Goal: Task Accomplishment & Management: Use online tool/utility

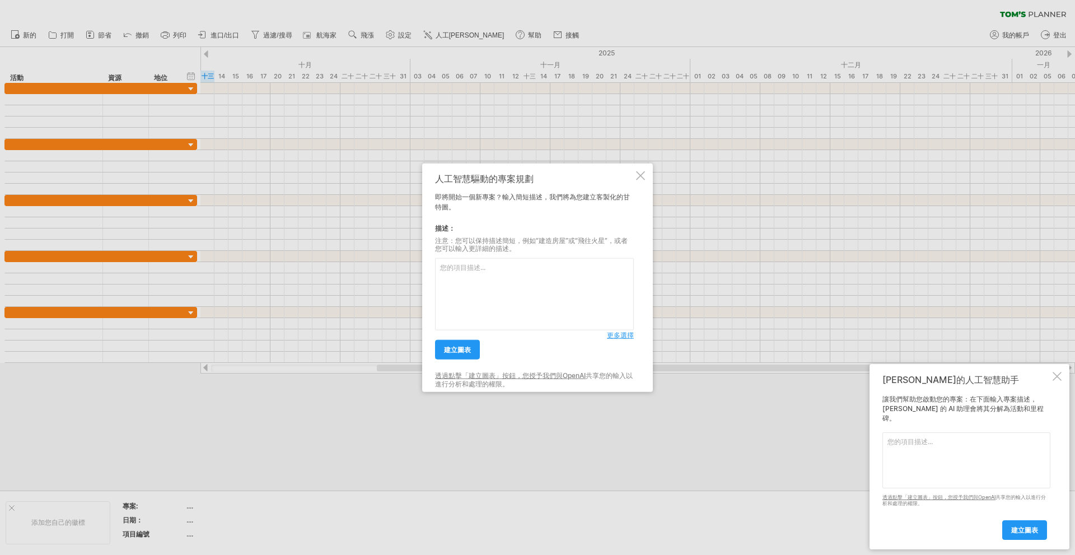
paste textarea "任務名稱 開始日期 結束日期 研究方法 [DATE] [DATE] 研究動機 [DATE] [DATE] 製作問卷 甘特圖 [DATE] [DATE] 流程圖…"
type textarea "任務名稱 開始日期 結束日期 研究方法 [DATE] [DATE] 研究動機 [DATE] [DATE] 製作問卷 甘特圖 [DATE] [DATE] 流程圖…"
click at [466, 352] on font "建立圖表" at bounding box center [457, 349] width 27 height 8
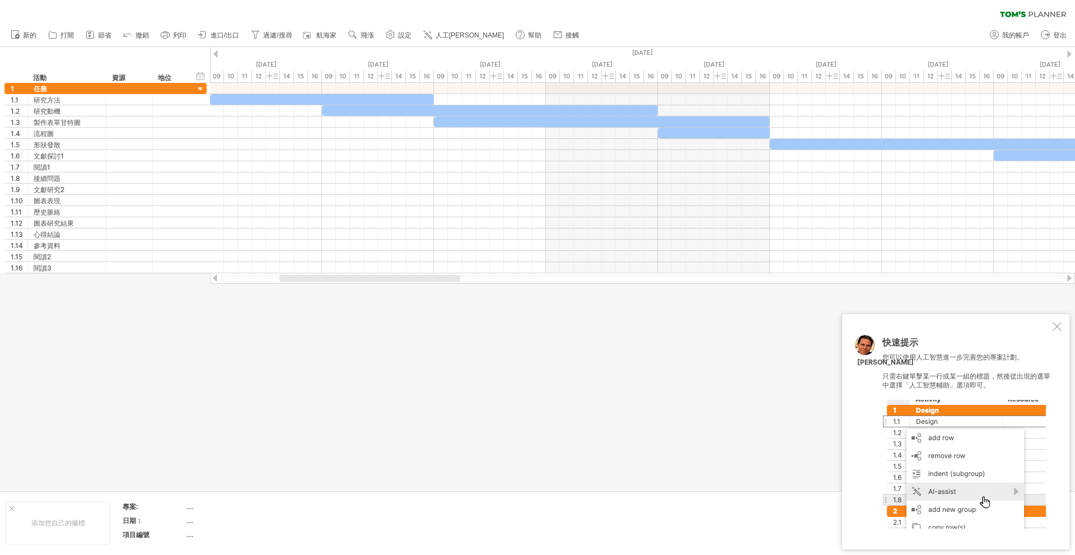
click at [1052, 323] on div at bounding box center [1056, 326] width 9 height 9
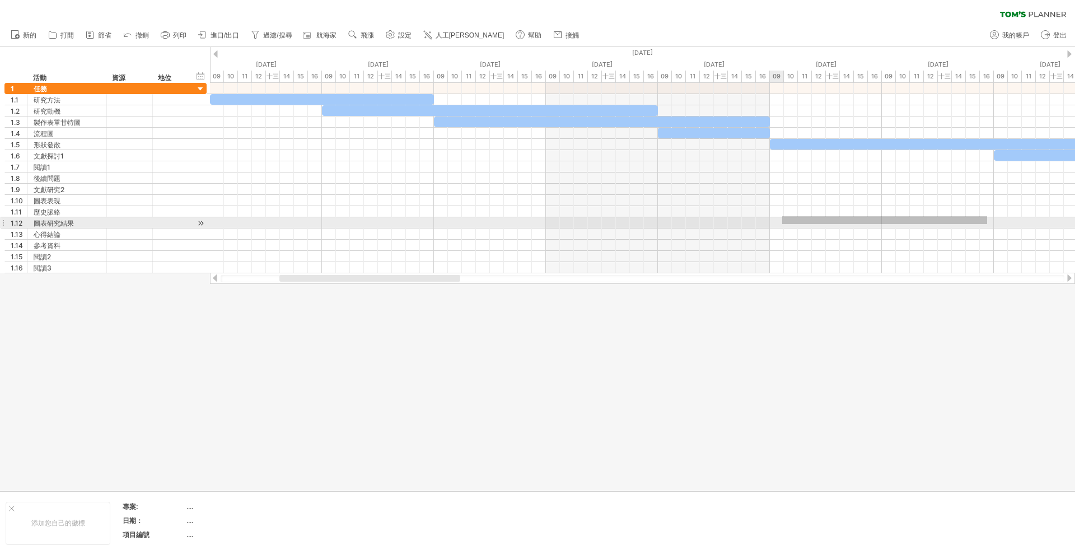
drag, startPoint x: 987, startPoint y: 216, endPoint x: 782, endPoint y: 224, distance: 205.0
click at [782, 224] on div at bounding box center [642, 178] width 865 height 190
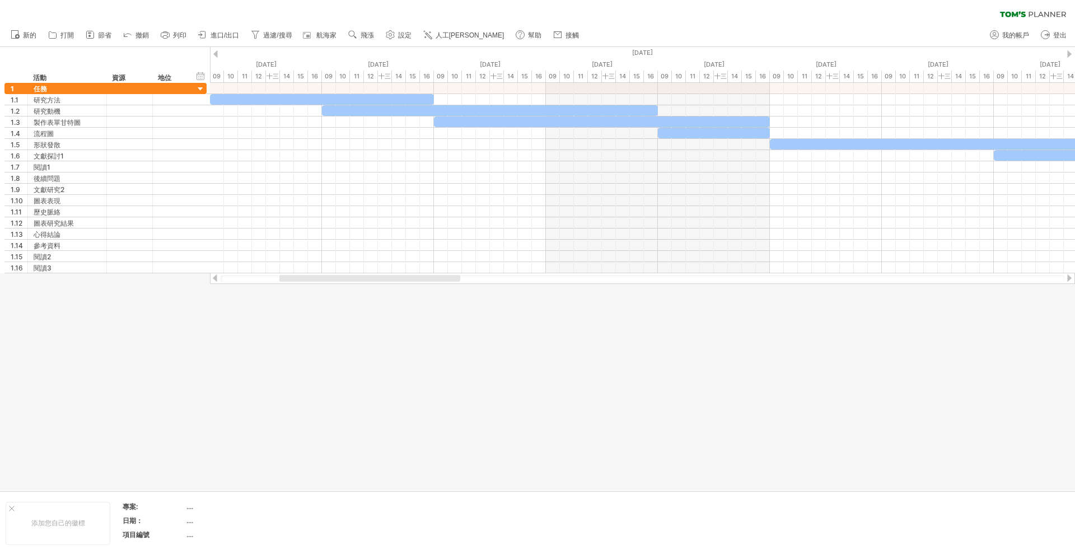
click at [781, 345] on div at bounding box center [537, 268] width 1075 height 443
click at [1065, 280] on div at bounding box center [1069, 277] width 9 height 7
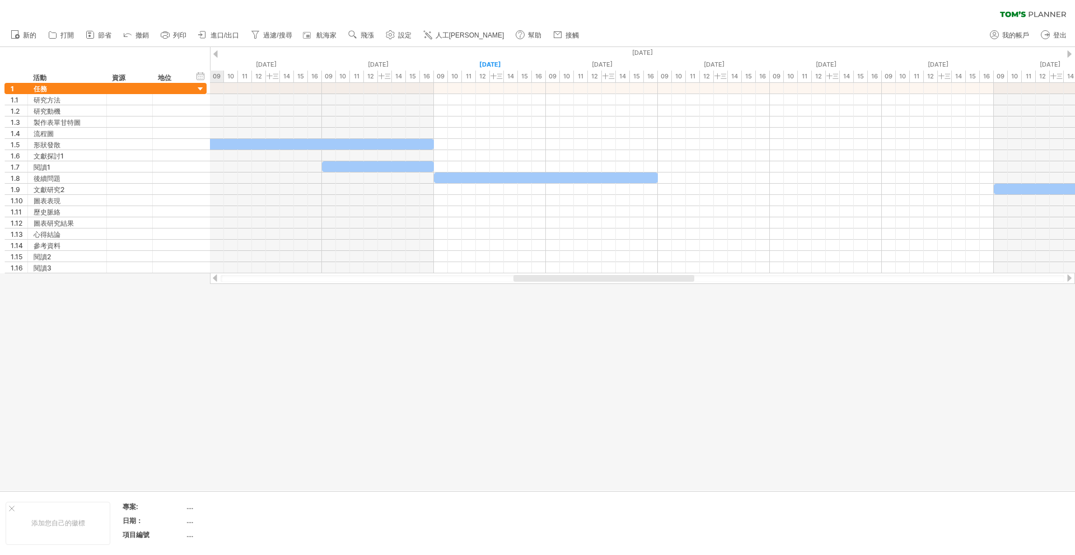
click at [1065, 280] on div at bounding box center [1069, 277] width 9 height 7
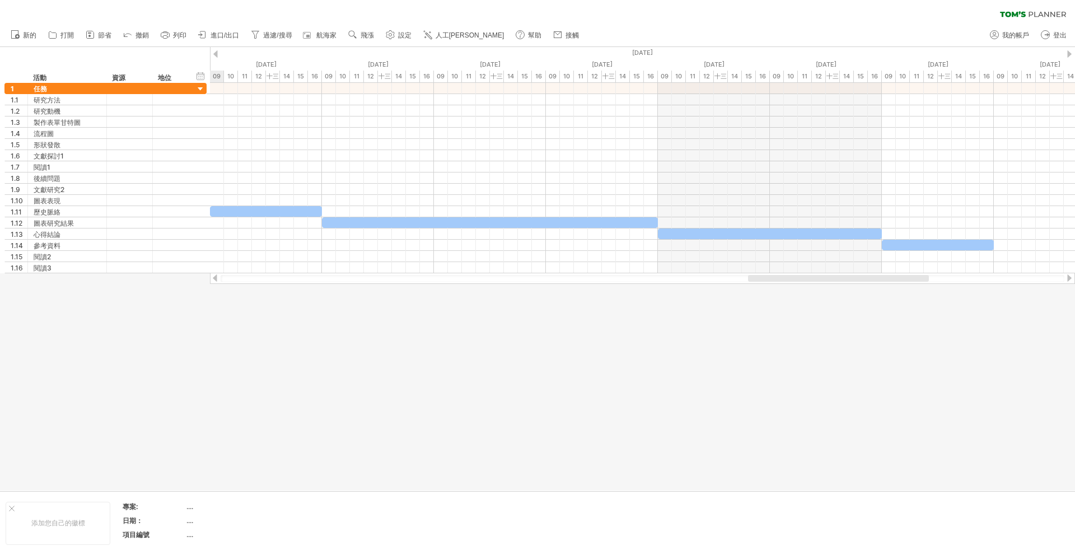
click at [1065, 280] on div at bounding box center [1069, 277] width 9 height 7
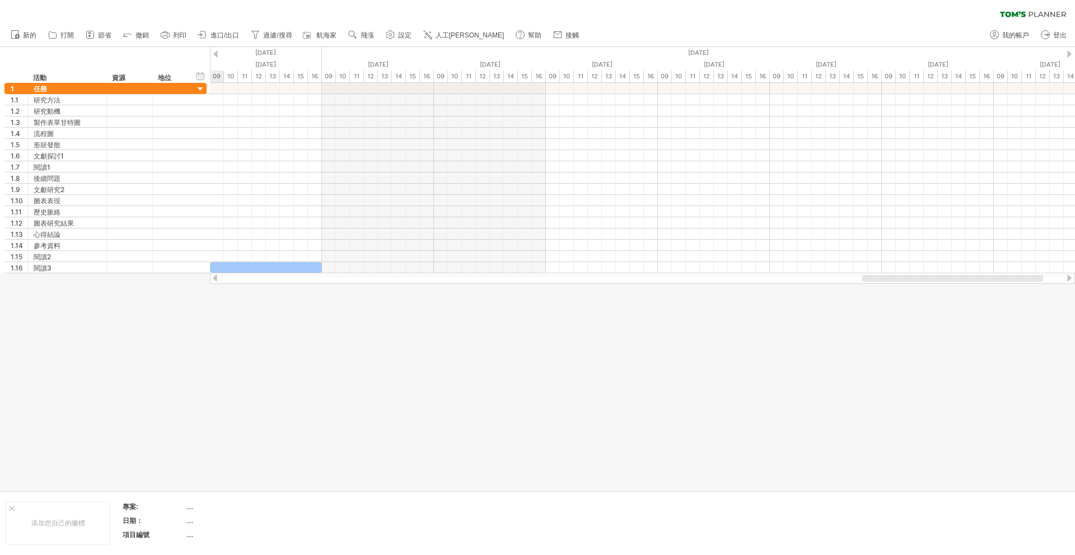
click at [1065, 280] on div at bounding box center [1069, 277] width 9 height 7
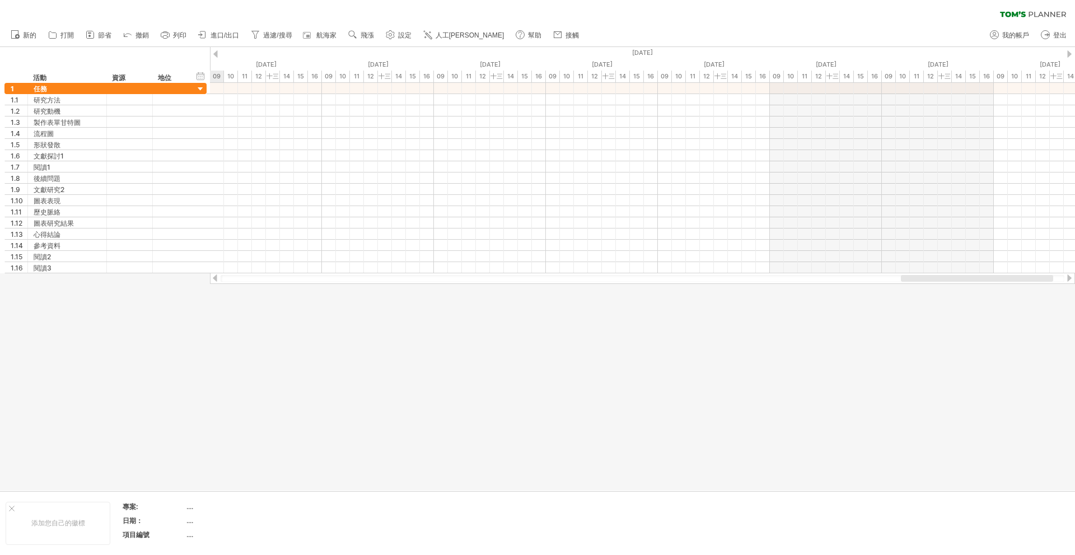
click at [1065, 280] on div at bounding box center [1069, 277] width 9 height 7
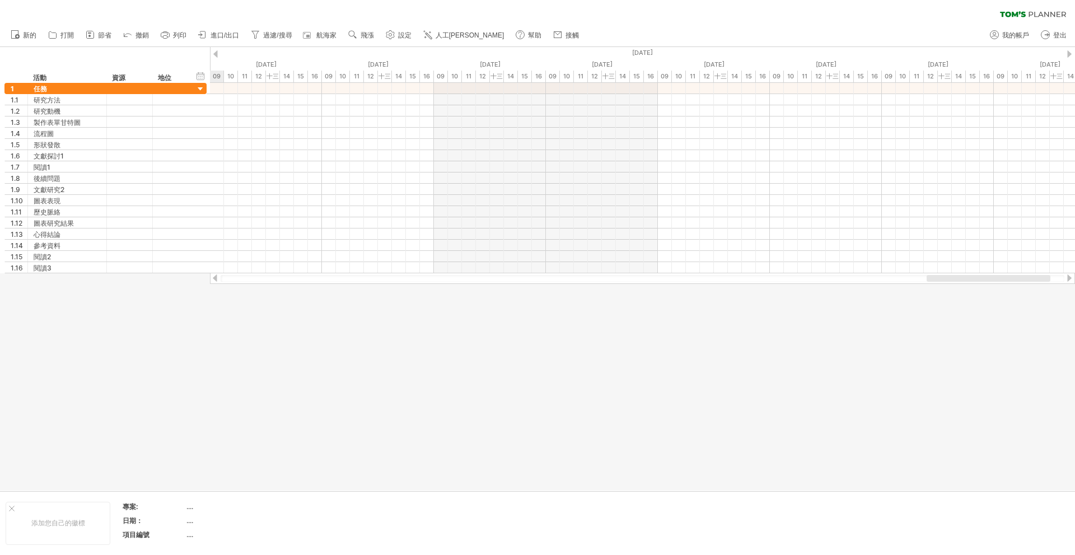
click at [1065, 280] on div at bounding box center [1069, 277] width 9 height 7
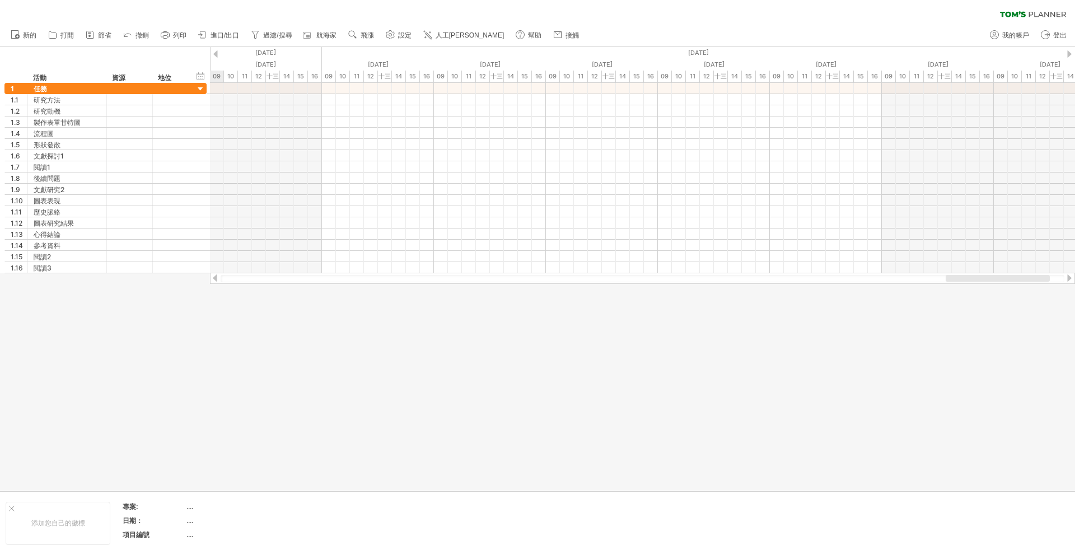
click at [212, 278] on div at bounding box center [642, 278] width 865 height 11
click at [214, 277] on div at bounding box center [214, 277] width 9 height 7
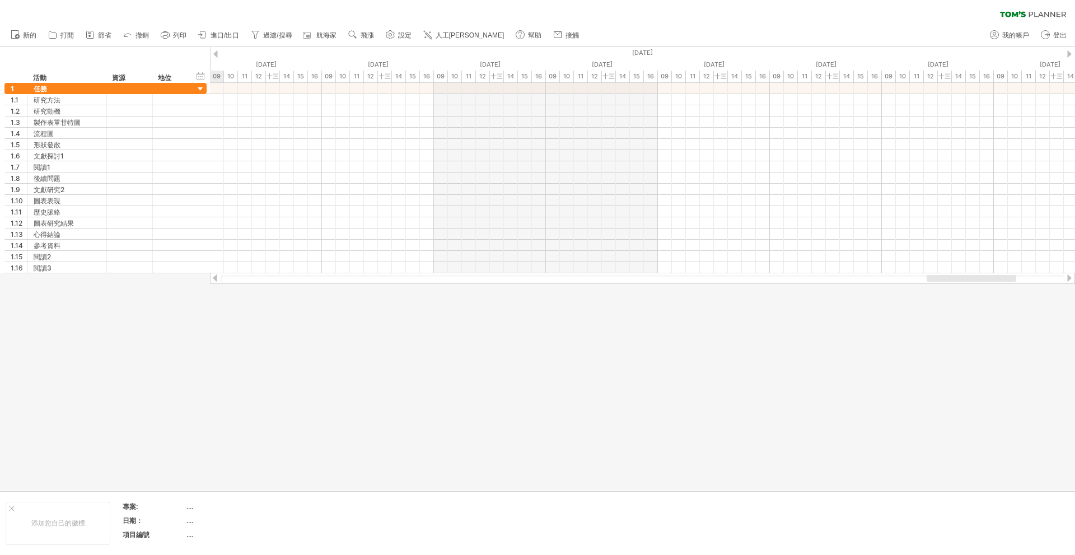
click at [214, 277] on div at bounding box center [214, 277] width 9 height 7
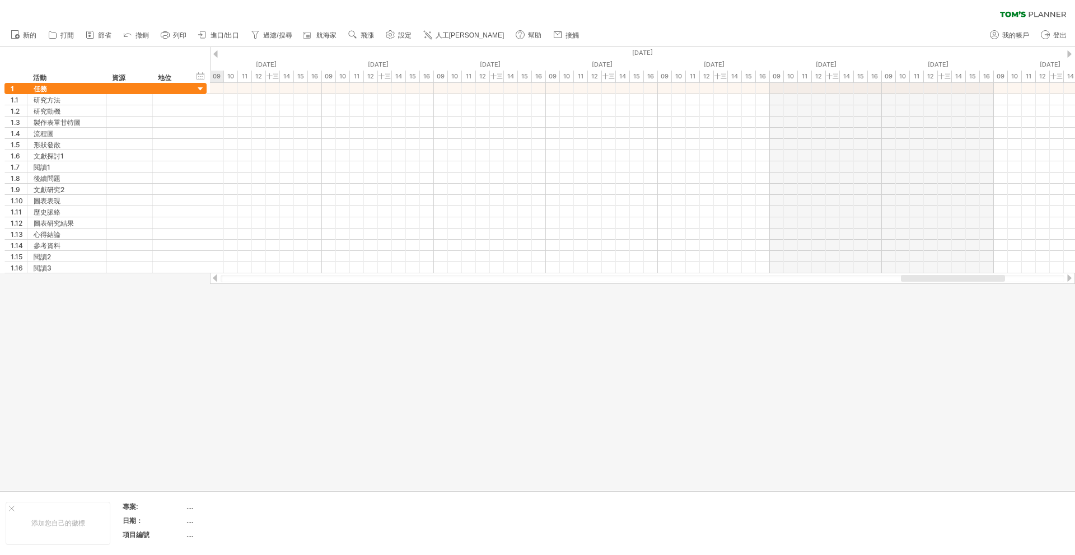
click at [214, 277] on div at bounding box center [214, 277] width 9 height 7
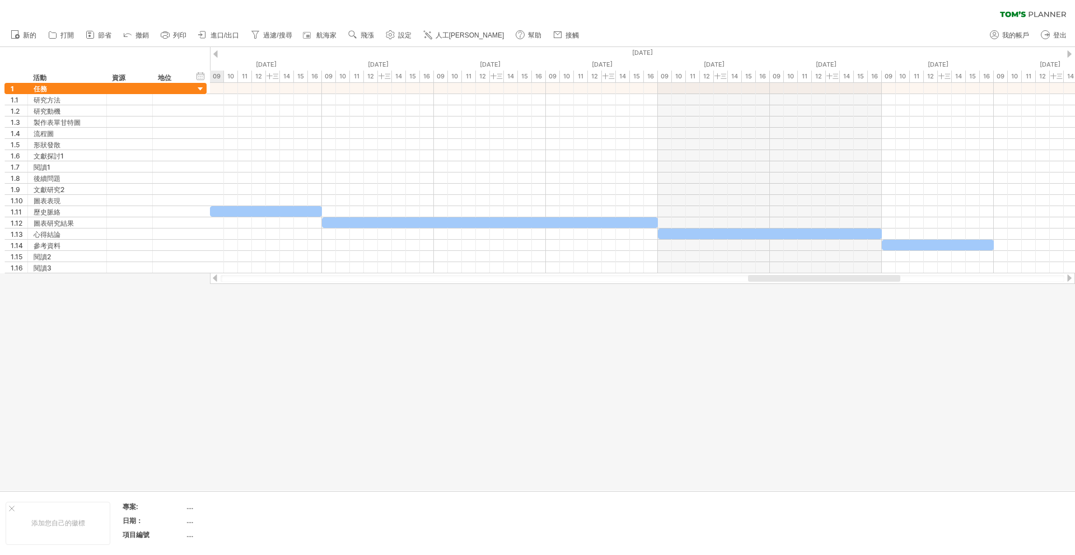
click at [214, 277] on div at bounding box center [214, 277] width 9 height 7
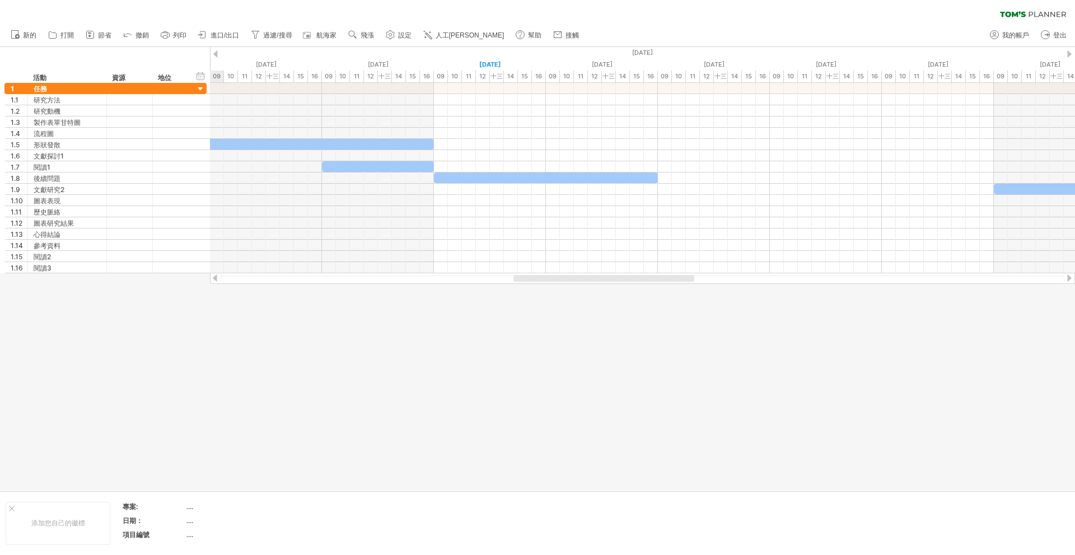
click at [214, 277] on div at bounding box center [214, 277] width 9 height 7
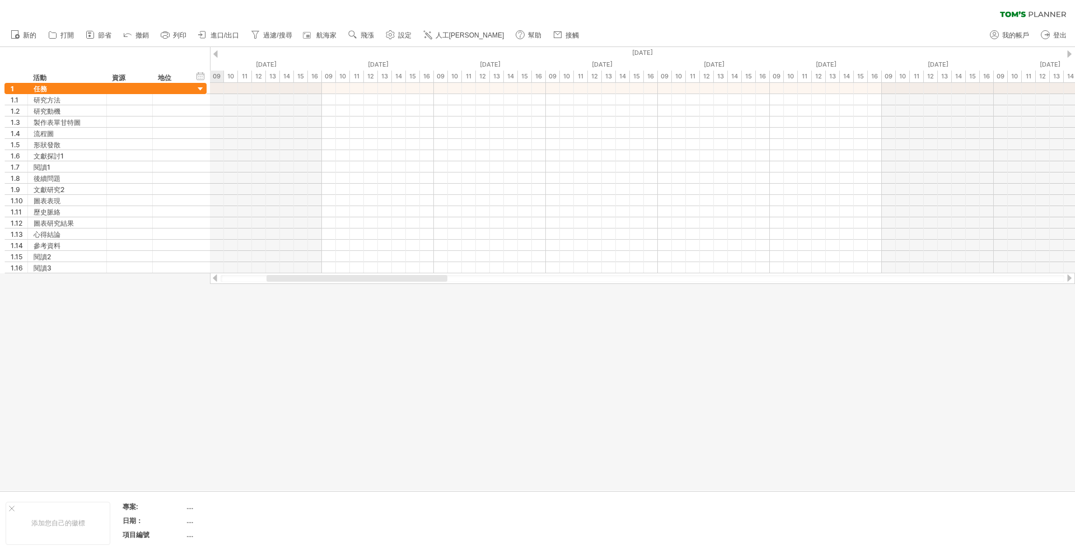
click at [214, 277] on div at bounding box center [214, 277] width 9 height 7
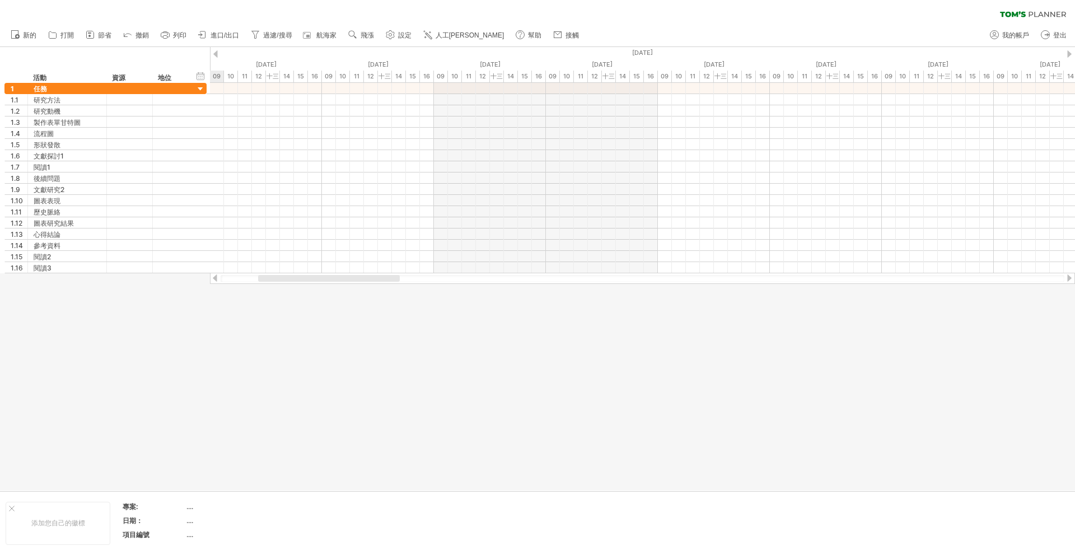
click at [214, 277] on div at bounding box center [214, 277] width 9 height 7
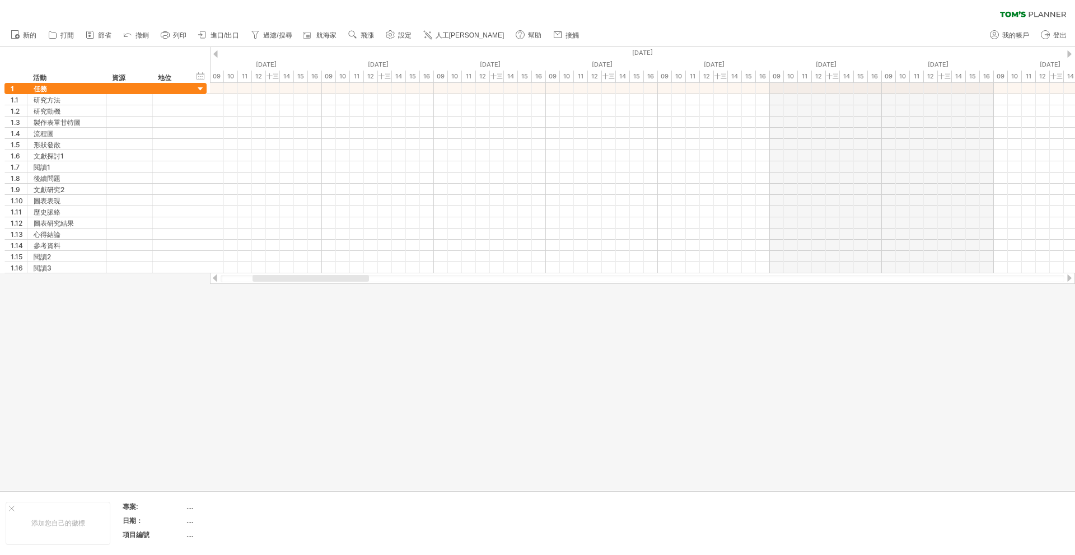
click at [1066, 278] on div at bounding box center [1069, 277] width 9 height 7
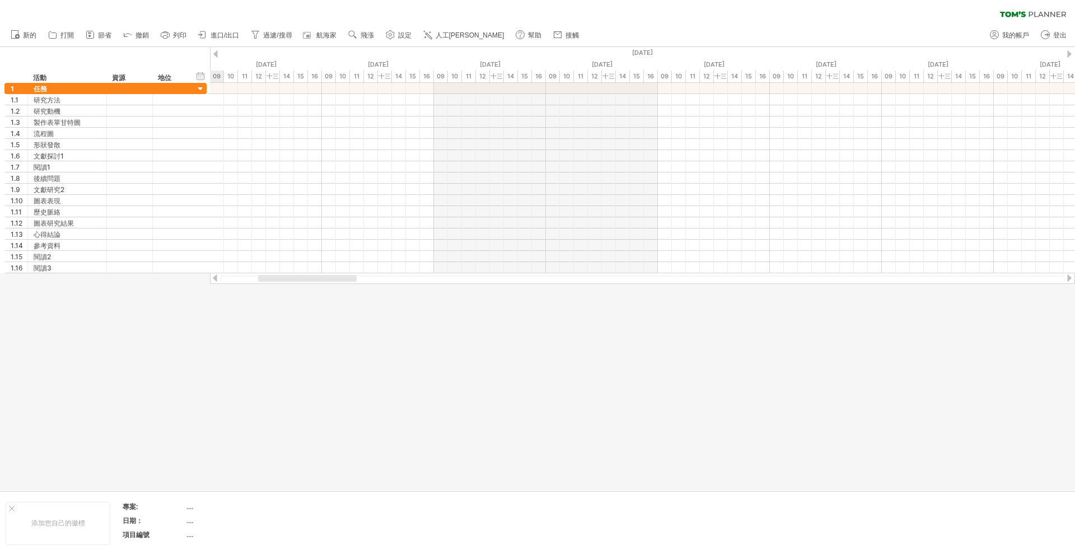
click at [1066, 278] on div at bounding box center [1069, 277] width 9 height 7
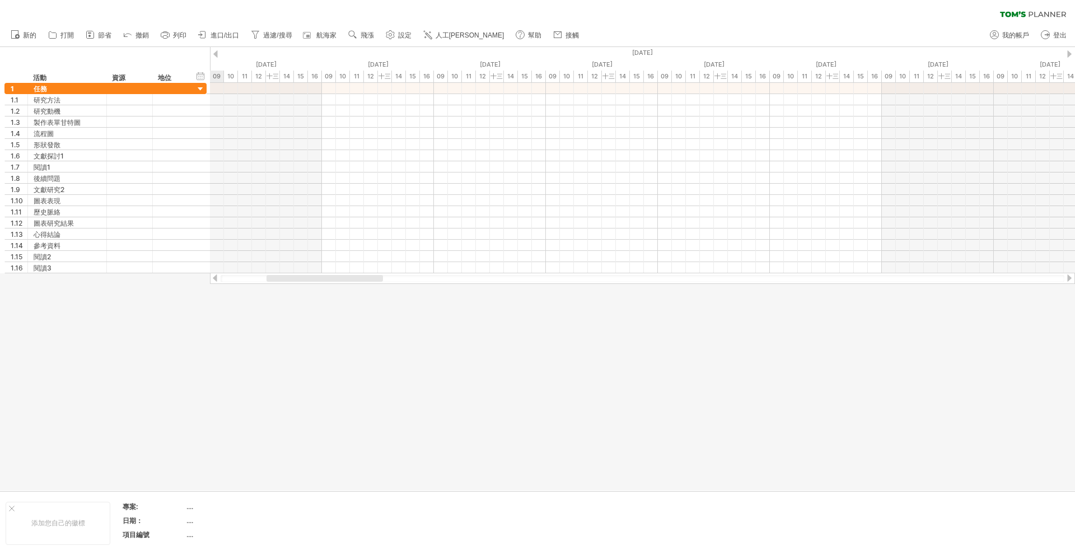
click at [1066, 278] on div at bounding box center [1069, 277] width 9 height 7
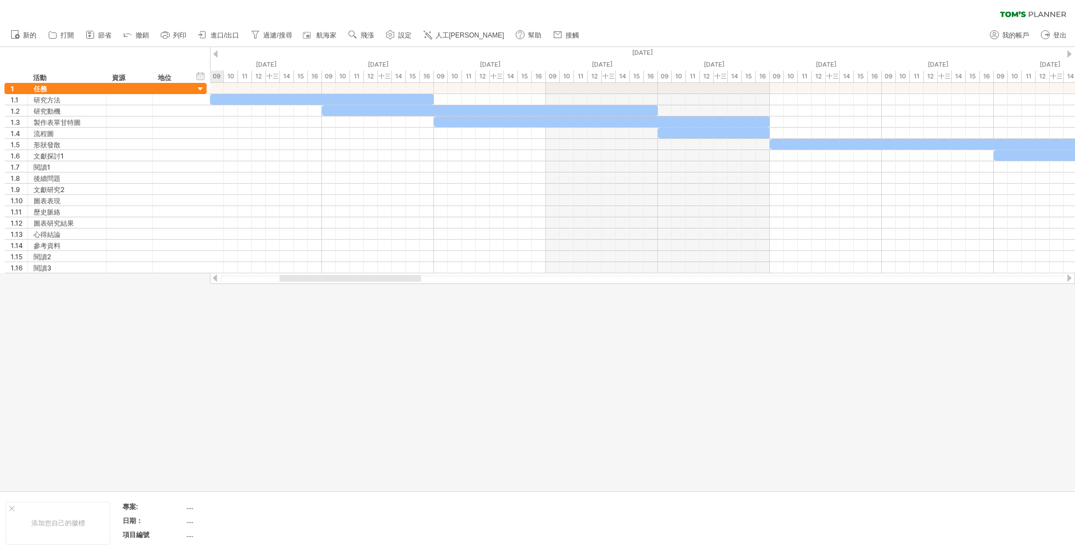
click at [214, 281] on div at bounding box center [214, 277] width 9 height 7
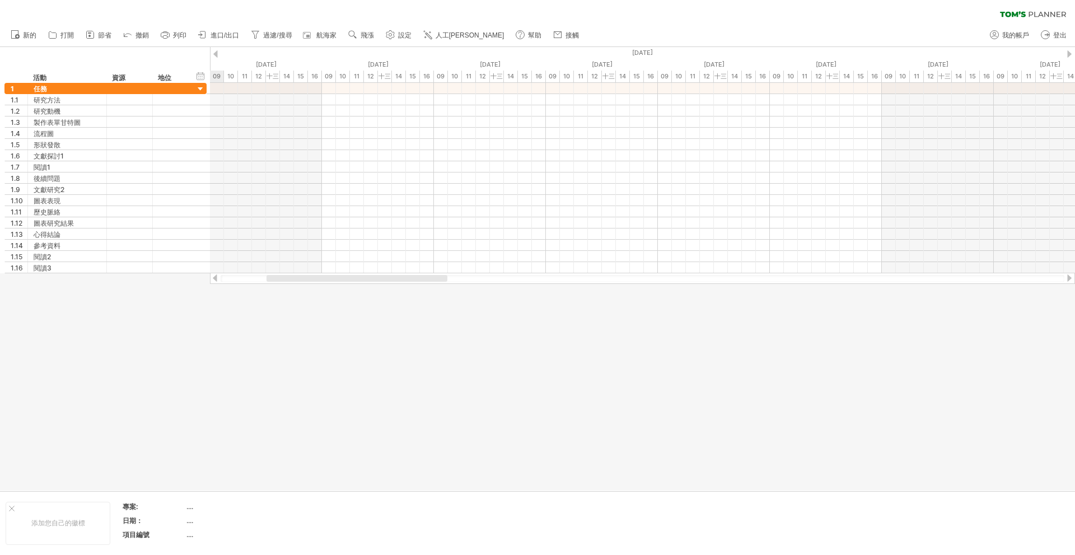
click at [1069, 277] on div at bounding box center [1069, 277] width 9 height 7
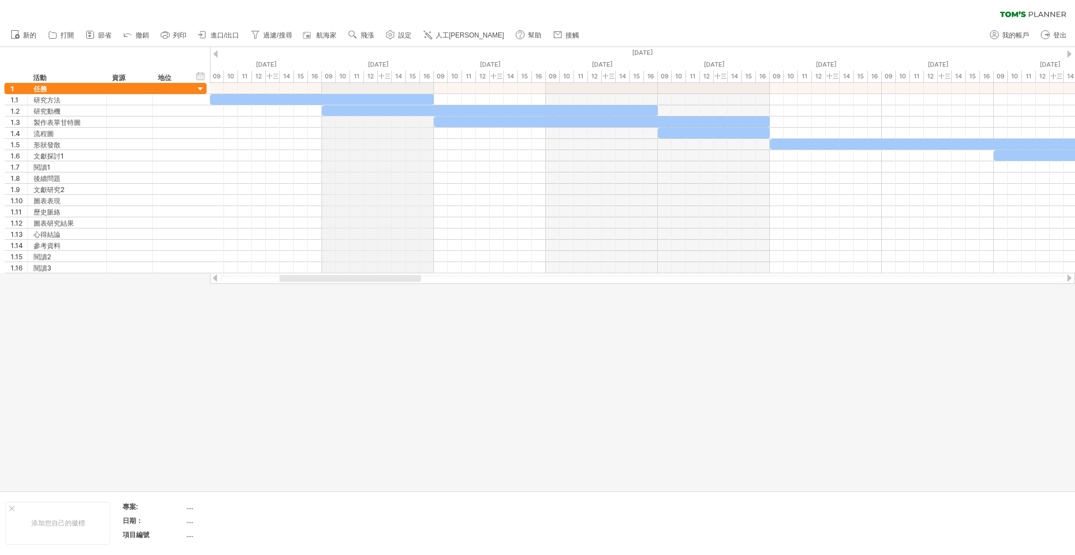
click at [427, 76] on font "16" at bounding box center [426, 76] width 7 height 8
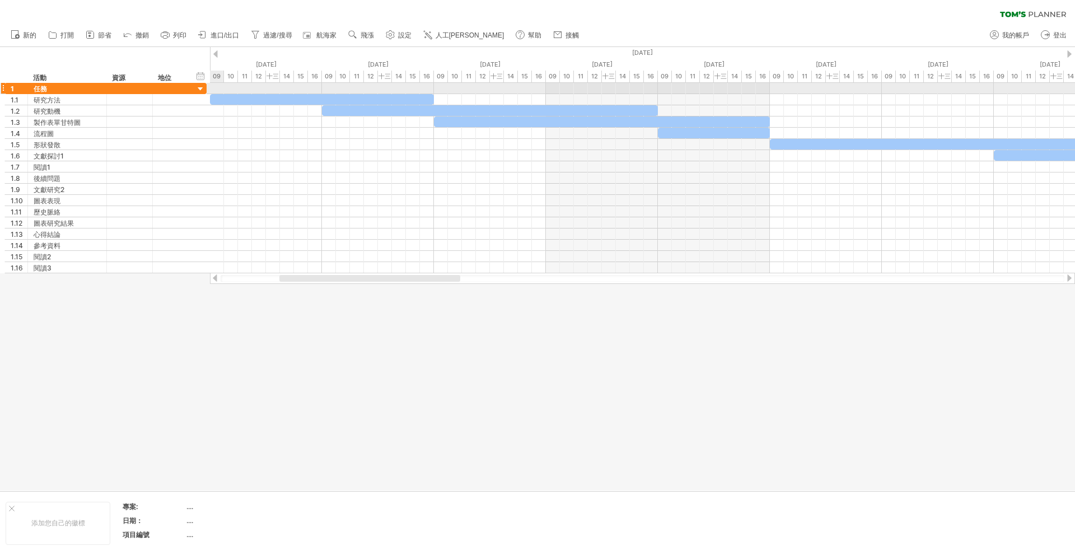
click at [214, 85] on div at bounding box center [642, 88] width 865 height 11
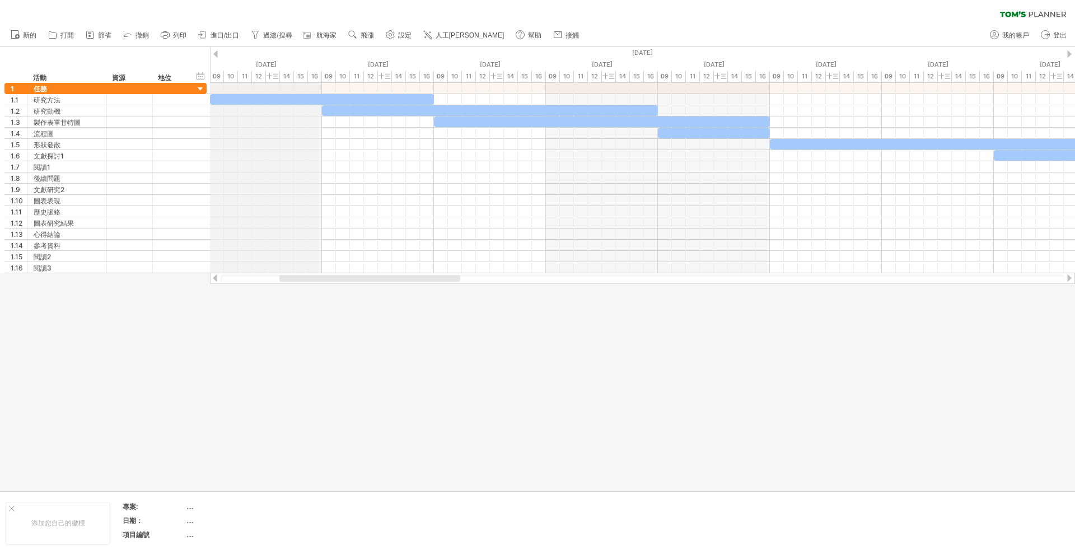
click at [215, 74] on font "09" at bounding box center [217, 76] width 8 height 8
click at [228, 76] on font "10" at bounding box center [230, 76] width 7 height 8
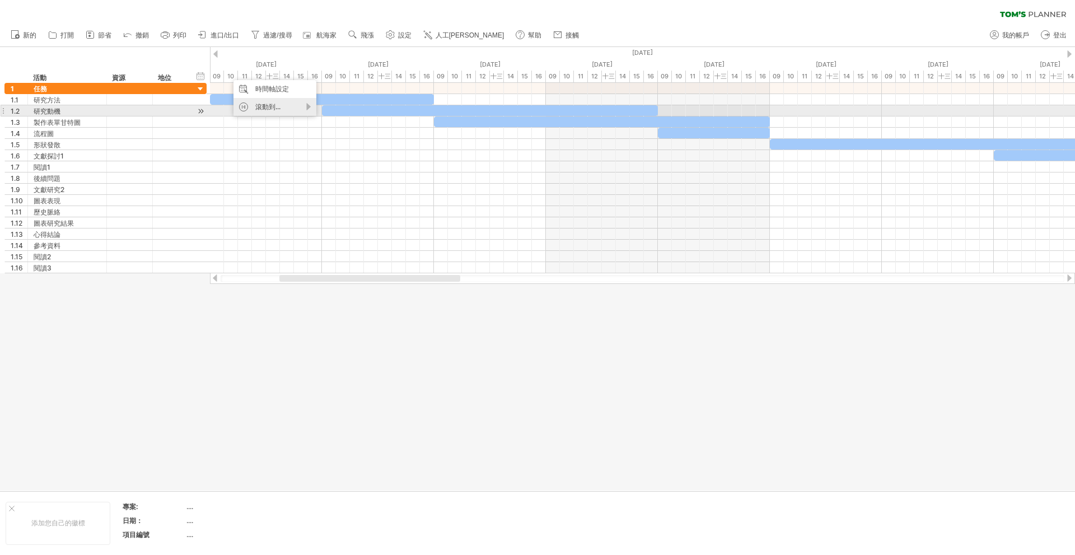
click at [309, 107] on div "滾動到..." at bounding box center [274, 107] width 83 height 18
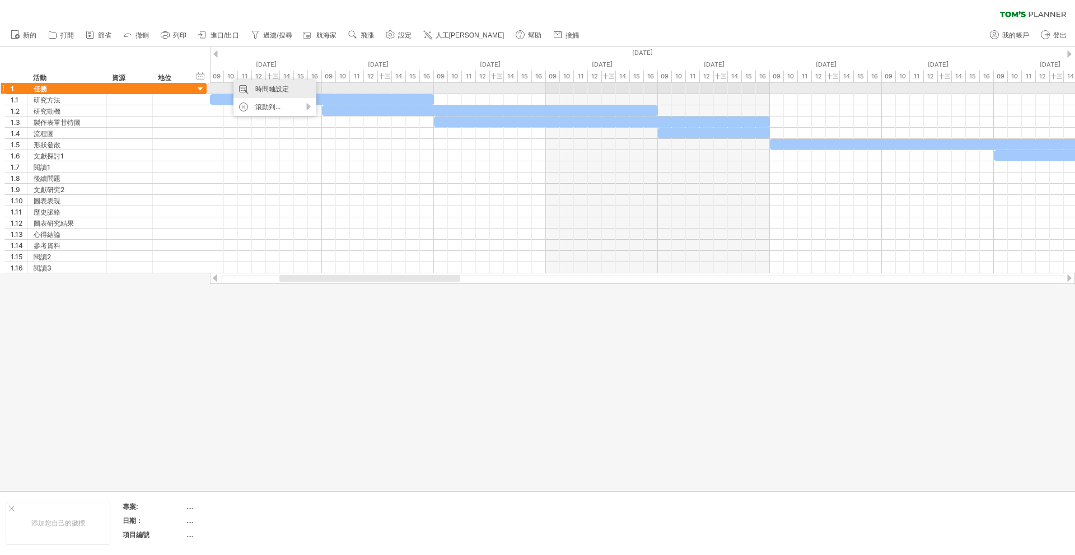
click at [296, 91] on div "時間軸設定" at bounding box center [274, 89] width 83 height 18
select select "*"
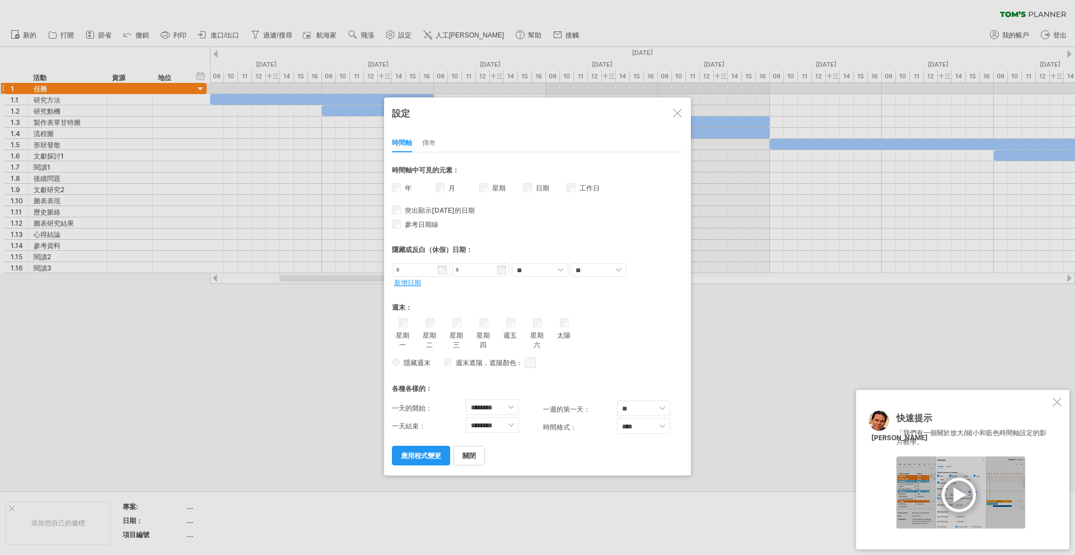
click at [522, 189] on div "星期 週數的可見性 目前時間軸上沒有足夠的水平空間來顯示週數。 不過，如果您放大日程表，則在可能的情況下會顯示週數。" at bounding box center [501, 189] width 44 height 16
click at [532, 193] on div "日期 日期可見性 目前時間軸上沒有足夠的水平空間來顯示日期。 不過，如果您放大日程表，日期會在可能的情況下顯示出來。" at bounding box center [545, 189] width 44 height 16
click at [682, 119] on div "設定" at bounding box center [537, 112] width 291 height 21
click at [406, 453] on font "應用程式變更" at bounding box center [421, 455] width 40 height 8
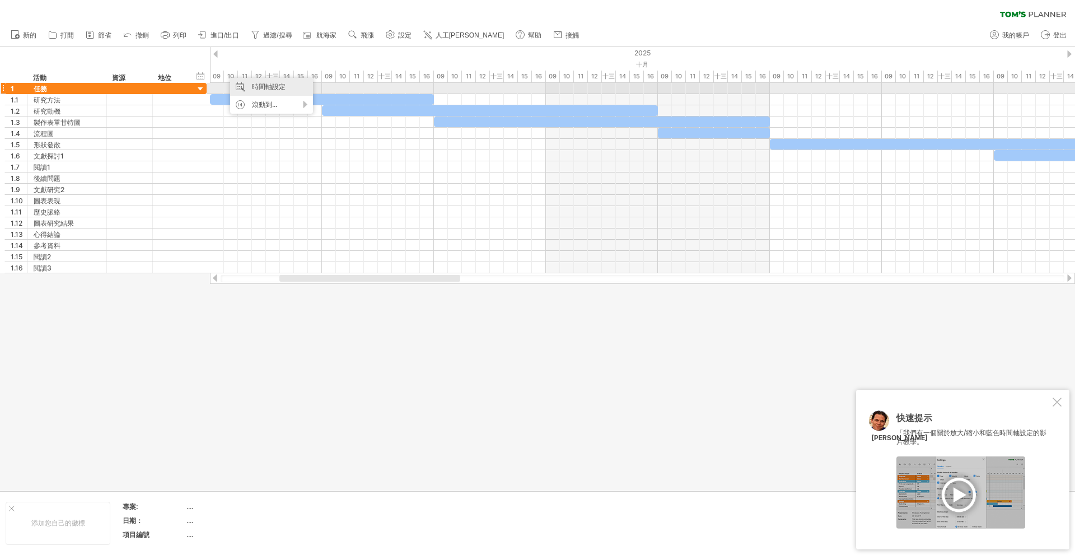
click at [296, 89] on div "時間軸設定" at bounding box center [271, 87] width 83 height 18
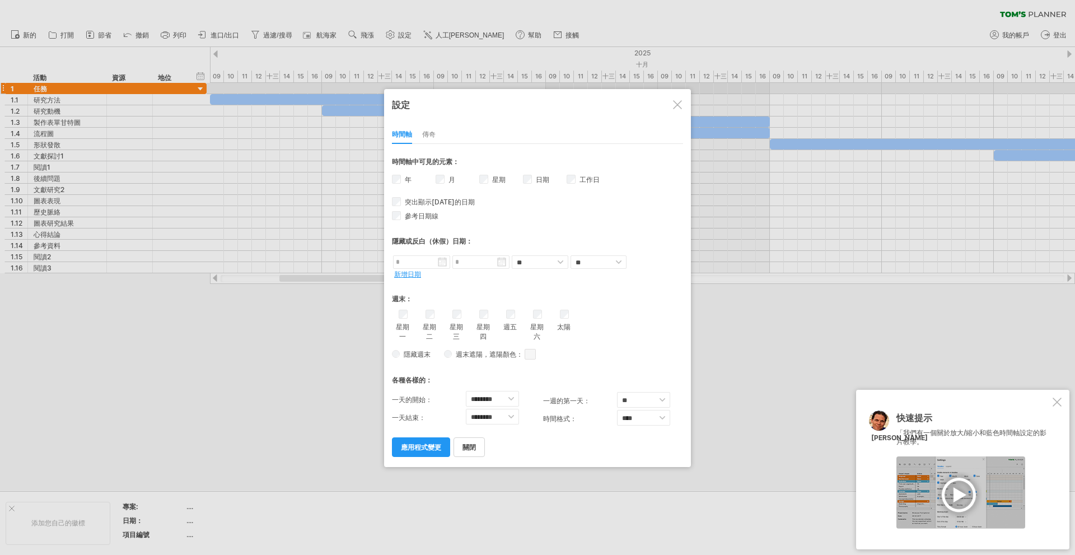
click at [1062, 402] on div "快速提示 「我們有一個關於放大/縮小和藍色時間軸設定的影片教學。 [PERSON_NAME]" at bounding box center [962, 470] width 213 height 160
click at [556, 315] on div "星期一 星期二 星期三 星期四 週五 太陽" at bounding box center [537, 326] width 291 height 32
click at [558, 315] on div "太陽" at bounding box center [564, 321] width 14 height 22
click at [444, 180] on div "月" at bounding box center [458, 181] width 44 height 16
click at [511, 419] on select "******* ******* ******* ******* ******* ******* ******* ******* ******* *******…" at bounding box center [492, 417] width 53 height 16
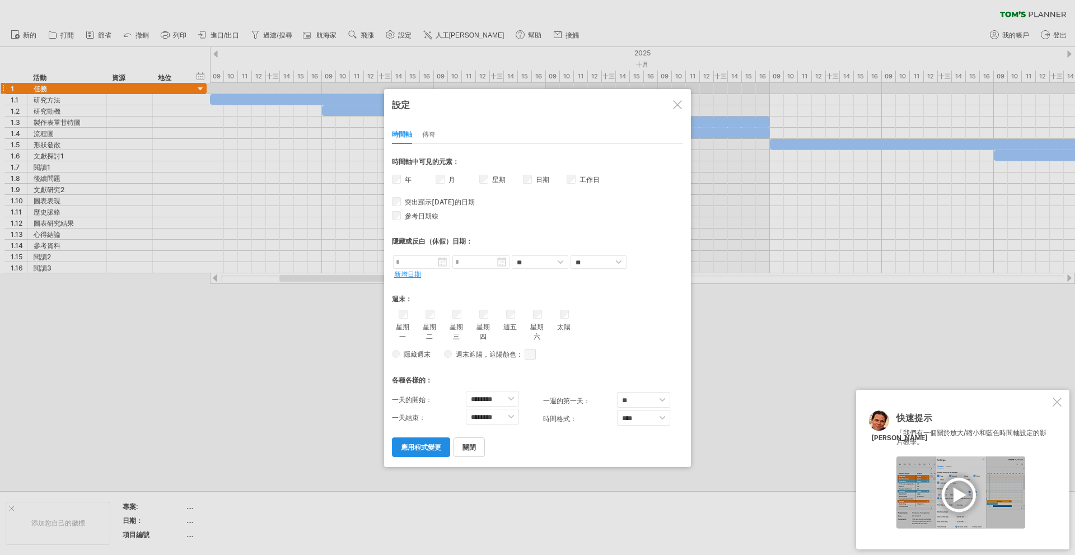
click at [420, 445] on font "應用程式變更" at bounding box center [421, 447] width 40 height 8
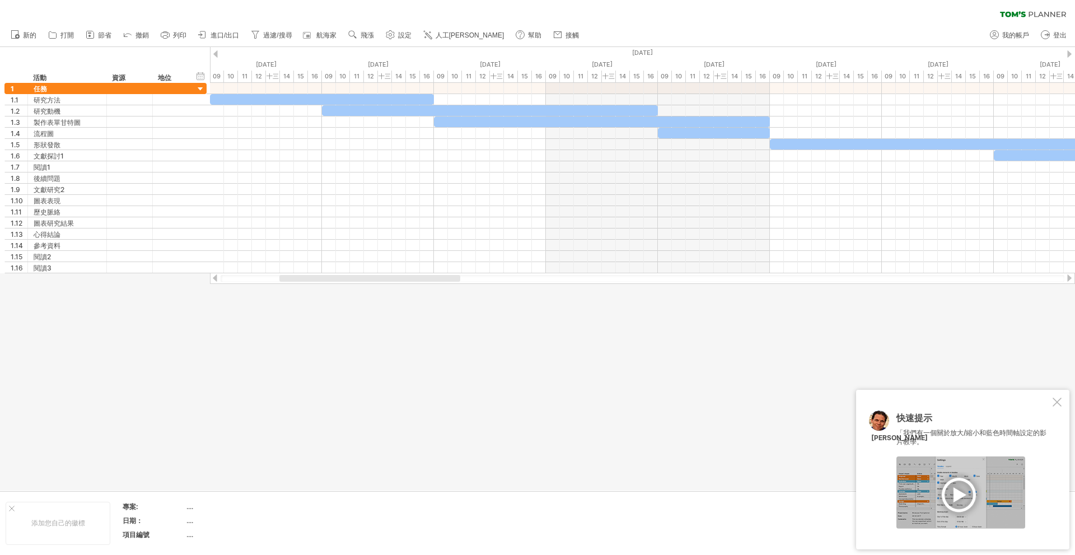
click at [953, 498] on div at bounding box center [960, 492] width 129 height 72
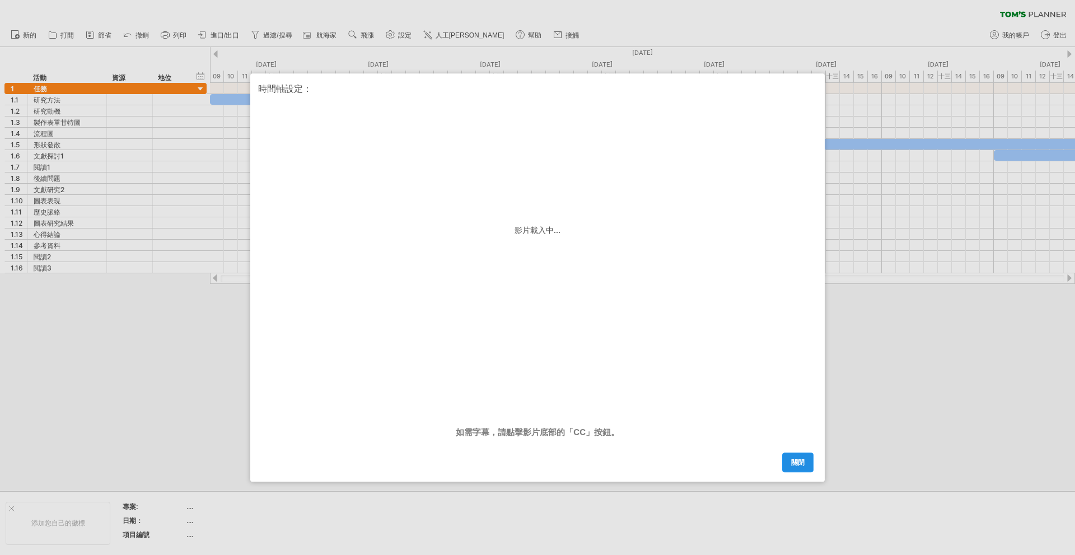
click at [801, 457] on link "關閉" at bounding box center [797, 462] width 31 height 20
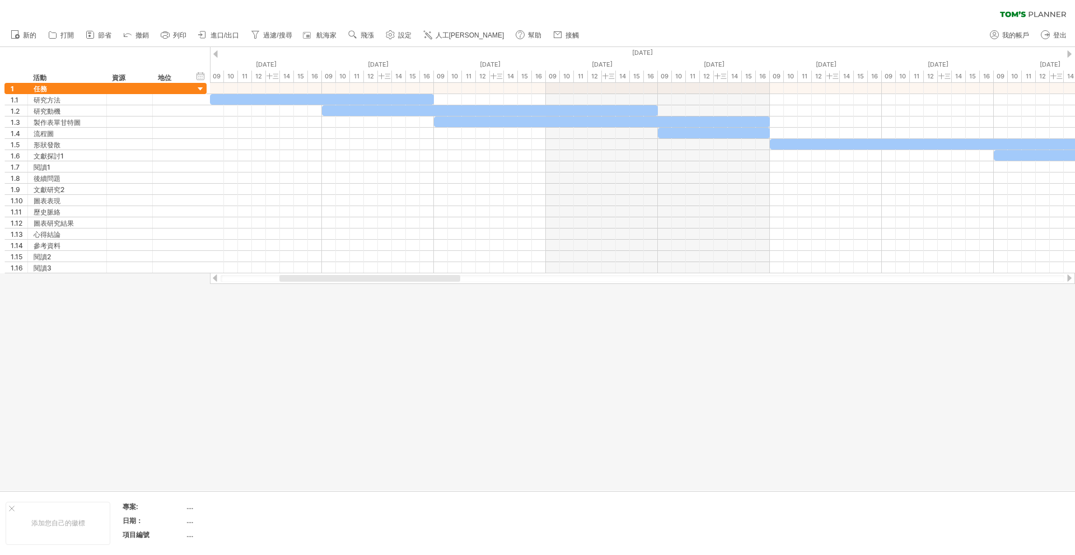
drag, startPoint x: 728, startPoint y: 449, endPoint x: 241, endPoint y: 439, distance: 486.5
click at [241, 439] on div at bounding box center [537, 268] width 1075 height 443
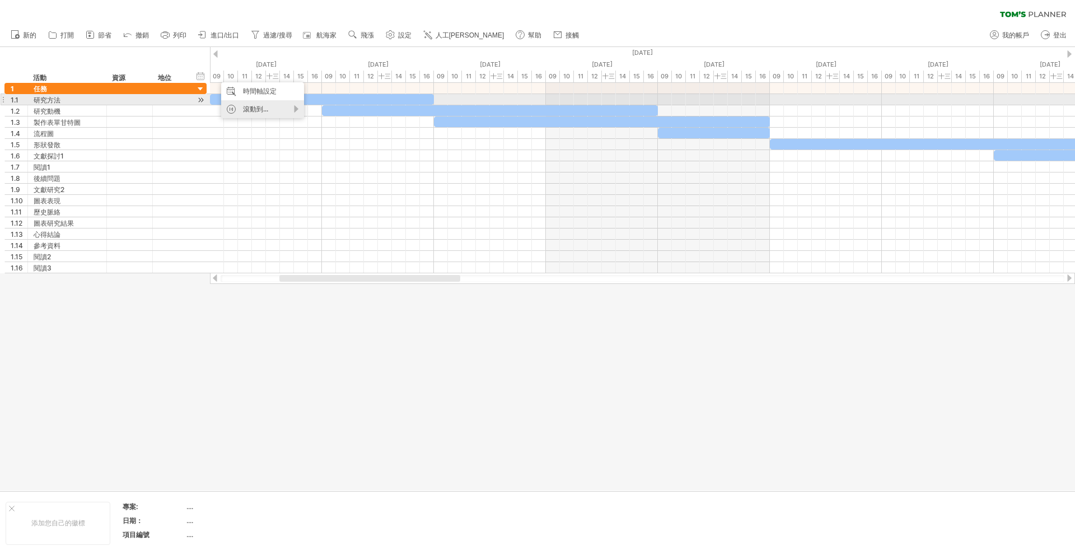
click at [297, 103] on div "滾動到..." at bounding box center [262, 109] width 83 height 18
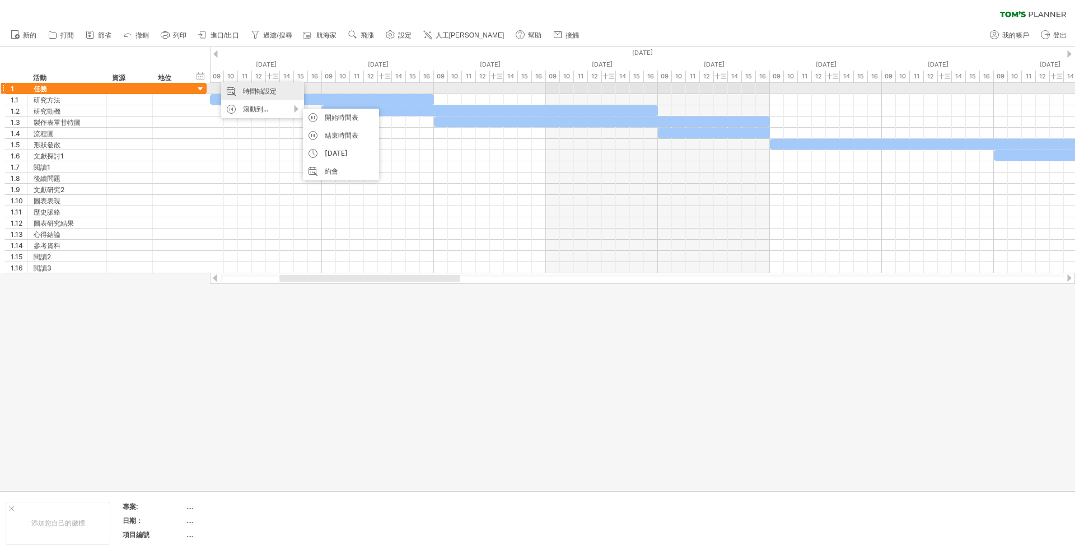
click at [287, 86] on div "時間軸設定" at bounding box center [262, 91] width 83 height 18
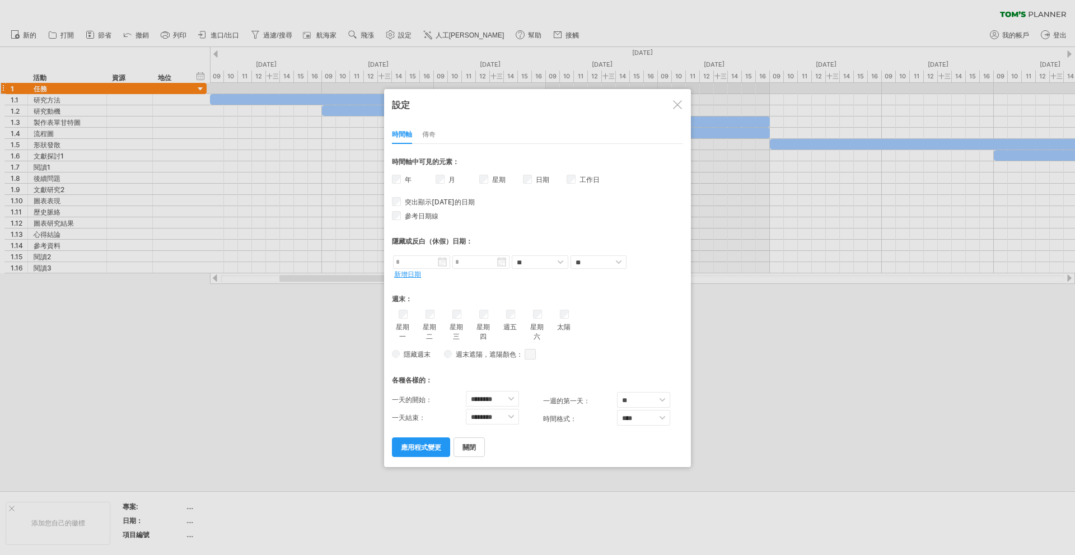
drag, startPoint x: 422, startPoint y: 130, endPoint x: 427, endPoint y: 134, distance: 6.4
click at [425, 133] on div "傳奇" at bounding box center [428, 135] width 13 height 18
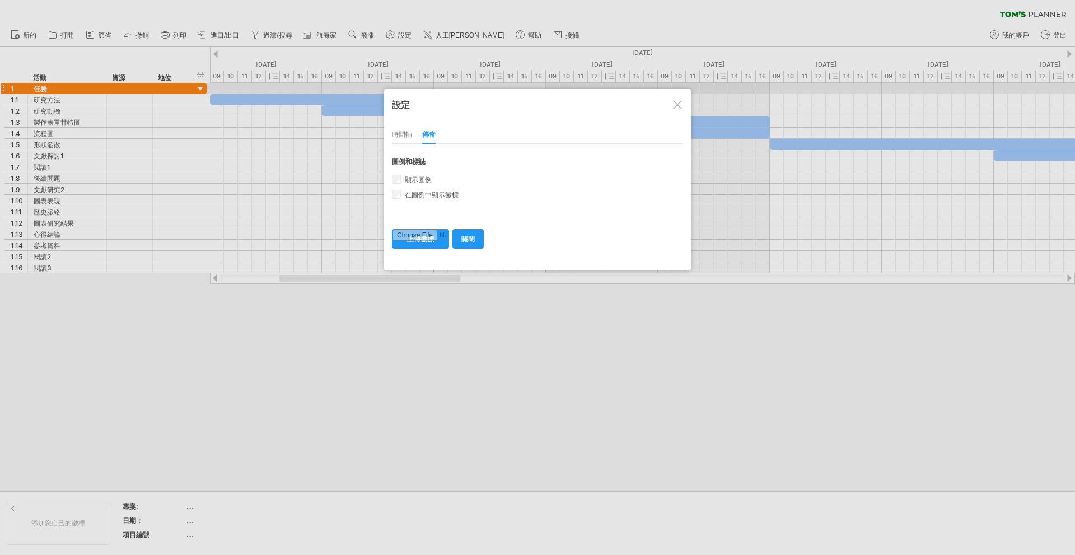
click at [405, 135] on font "時間軸" at bounding box center [402, 134] width 20 height 8
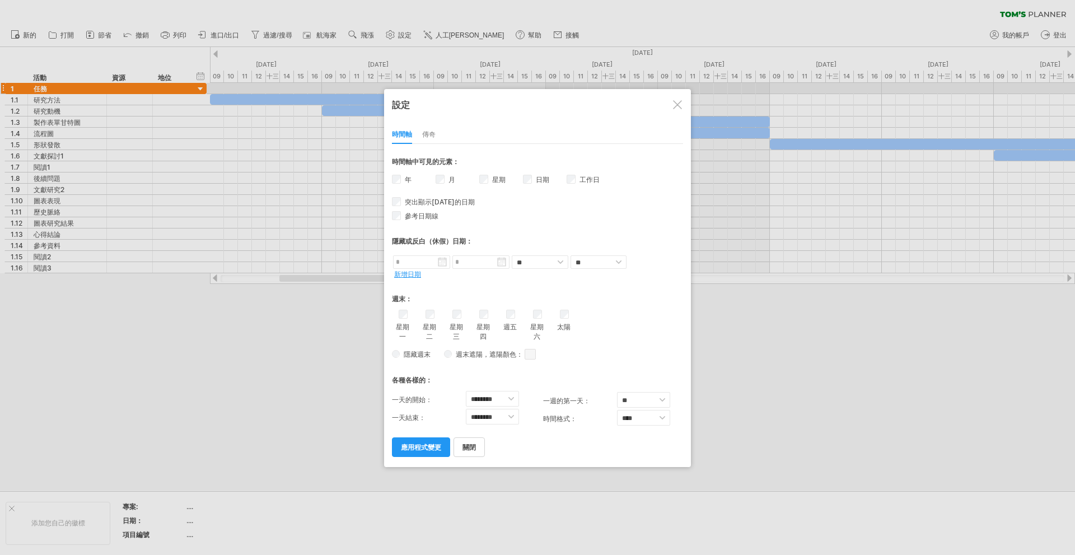
click at [532, 353] on span at bounding box center [530, 354] width 11 height 11
click at [617, 367] on div at bounding box center [589, 372] width 102 height 26
click at [626, 368] on span at bounding box center [623, 371] width 9 height 9
click at [497, 415] on select "******* ******* ******* ******* ******* ******* ******* ******* ******* *******…" at bounding box center [492, 417] width 53 height 16
click at [657, 399] on select "** *** **" at bounding box center [643, 400] width 53 height 16
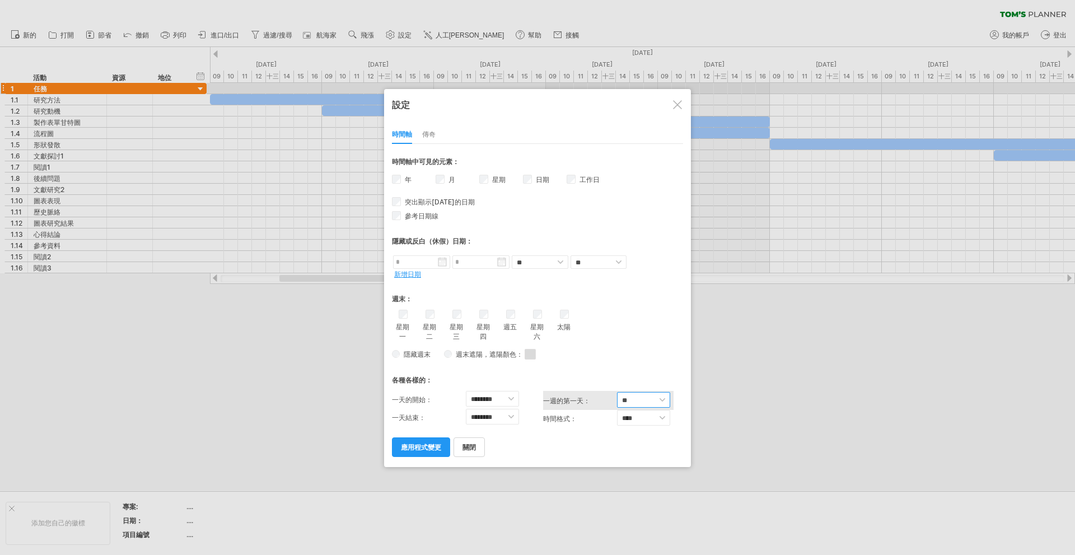
click at [645, 395] on select "** *** **" at bounding box center [643, 400] width 53 height 16
click at [640, 422] on select "**** ****" at bounding box center [643, 418] width 53 height 16
click at [641, 416] on select "**** ****" at bounding box center [643, 418] width 53 height 16
click at [504, 418] on select "******* ******* ******* ******* ******* ******* ******* ******* ******* *******…" at bounding box center [492, 417] width 53 height 16
click at [466, 409] on select "******* ******* ******* ******* ******* ******* ******* ******* ******* *******…" at bounding box center [492, 417] width 53 height 16
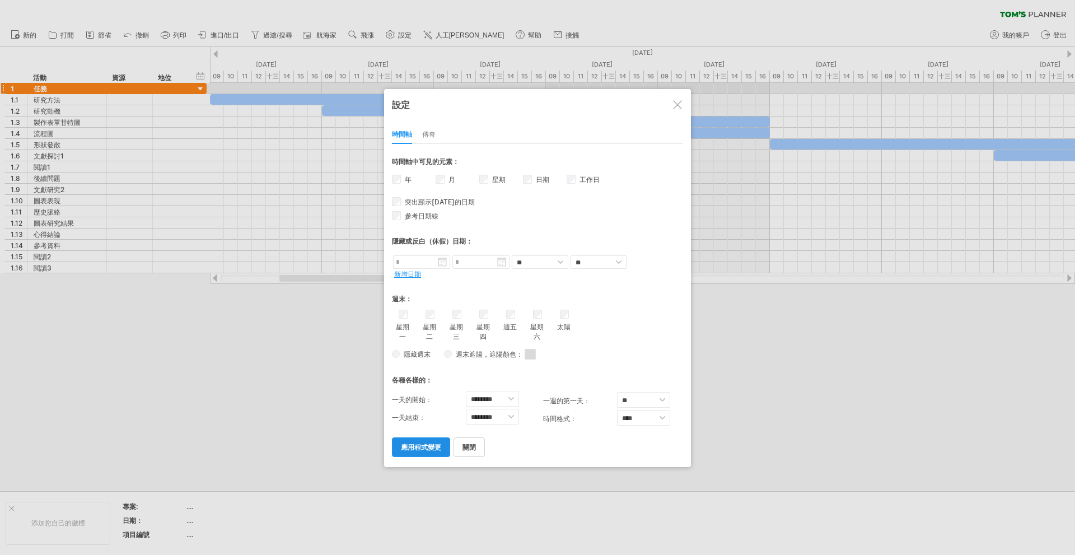
click at [397, 445] on link "應用程式變更" at bounding box center [421, 447] width 58 height 20
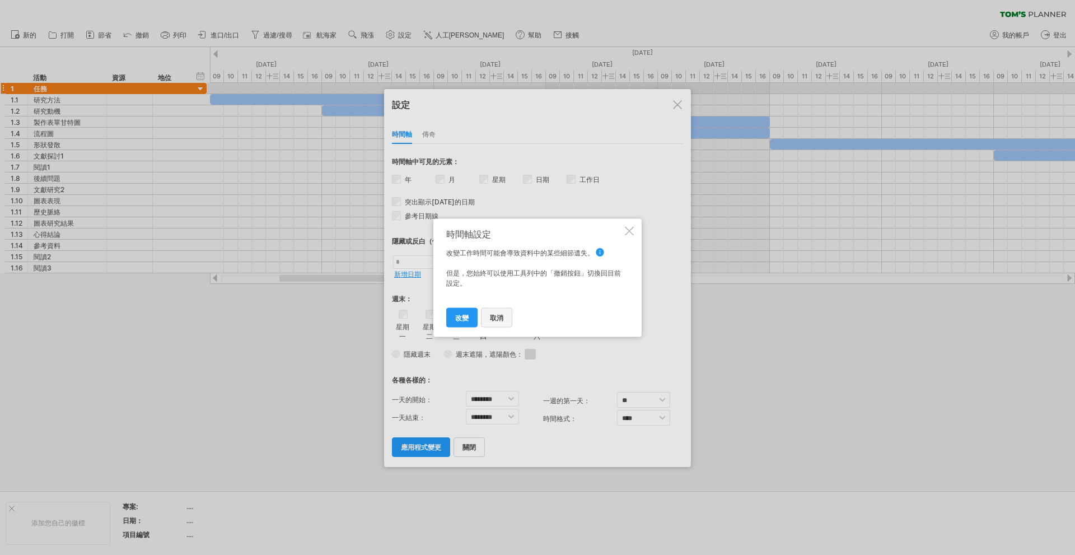
click at [504, 319] on link "取消" at bounding box center [496, 317] width 31 height 20
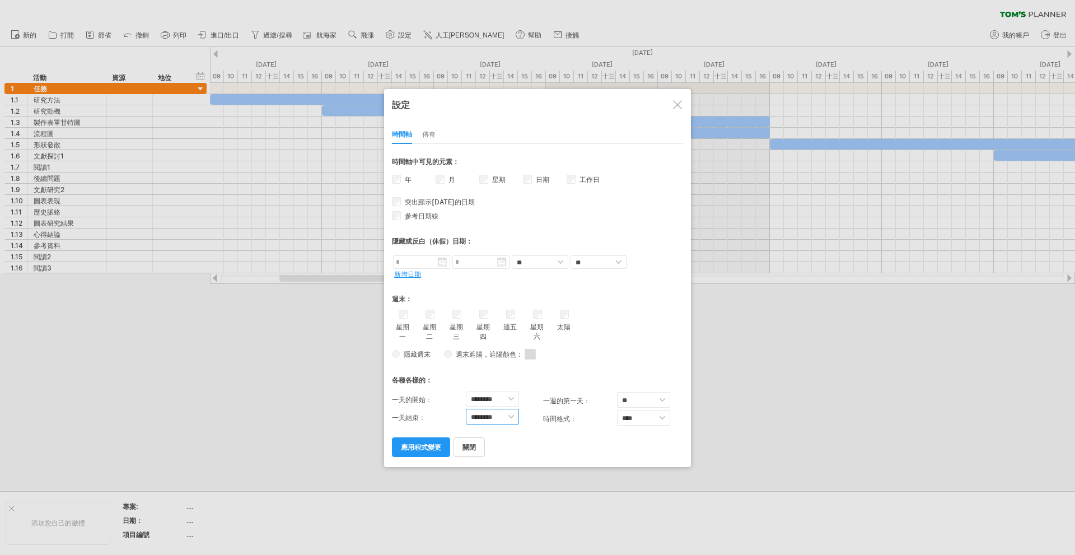
click at [498, 418] on select "******* ******* ******* ******* ******* ******* ******* ******* ******* *******…" at bounding box center [492, 417] width 53 height 16
click at [612, 321] on div "星期一 星期二 星期三 星期四 週五 太陽" at bounding box center [537, 326] width 291 height 32
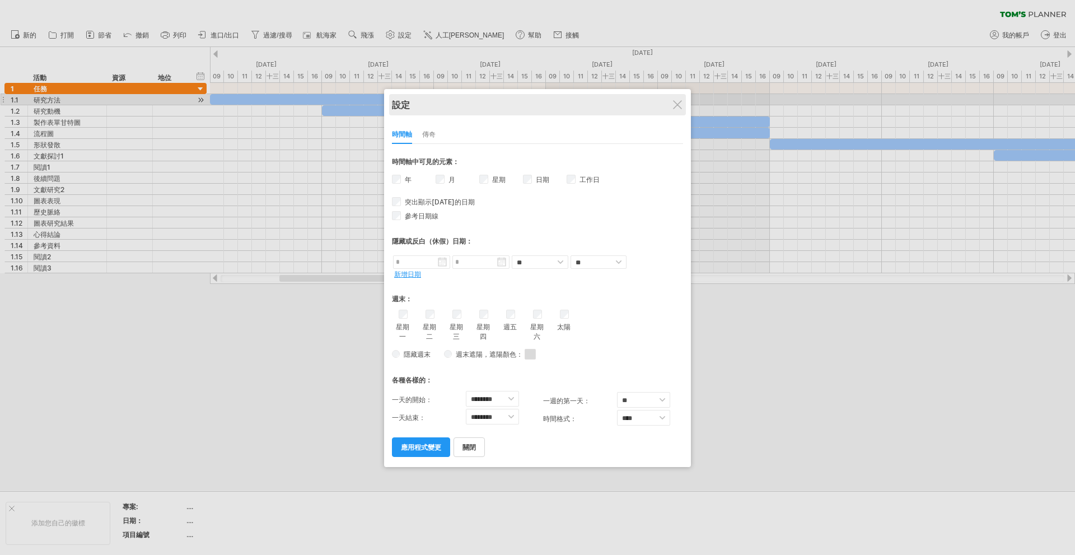
click at [678, 97] on div "設定" at bounding box center [537, 104] width 291 height 21
click at [676, 101] on div at bounding box center [677, 104] width 9 height 9
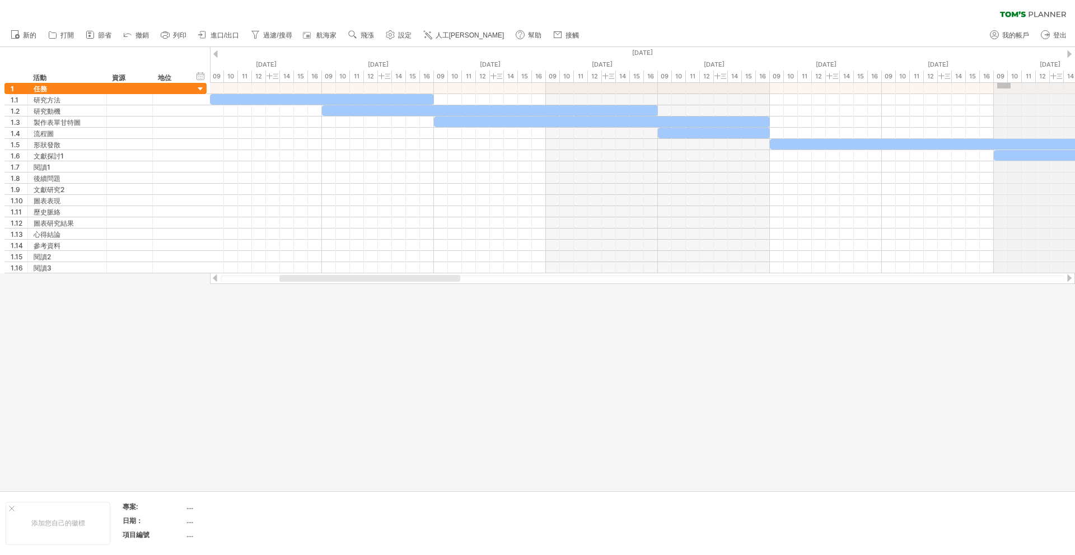
drag, startPoint x: 1010, startPoint y: 88, endPoint x: 997, endPoint y: 82, distance: 14.8
click at [997, 82] on div "嘗試造訪 [DOMAIN_NAME] 再次連接... 0% 清除過濾器 新的" at bounding box center [537, 277] width 1075 height 555
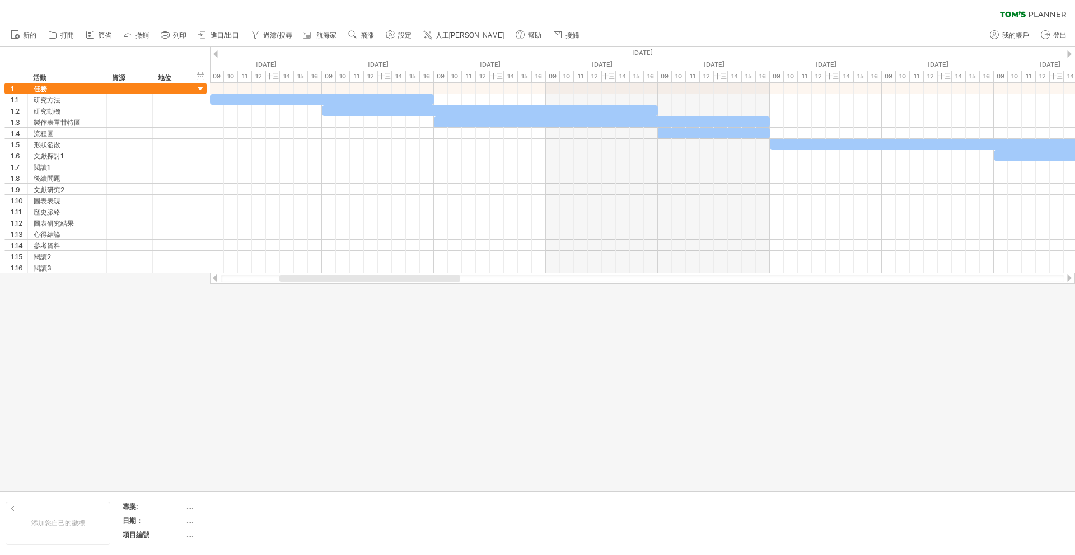
click at [1070, 53] on div at bounding box center [1069, 53] width 4 height 7
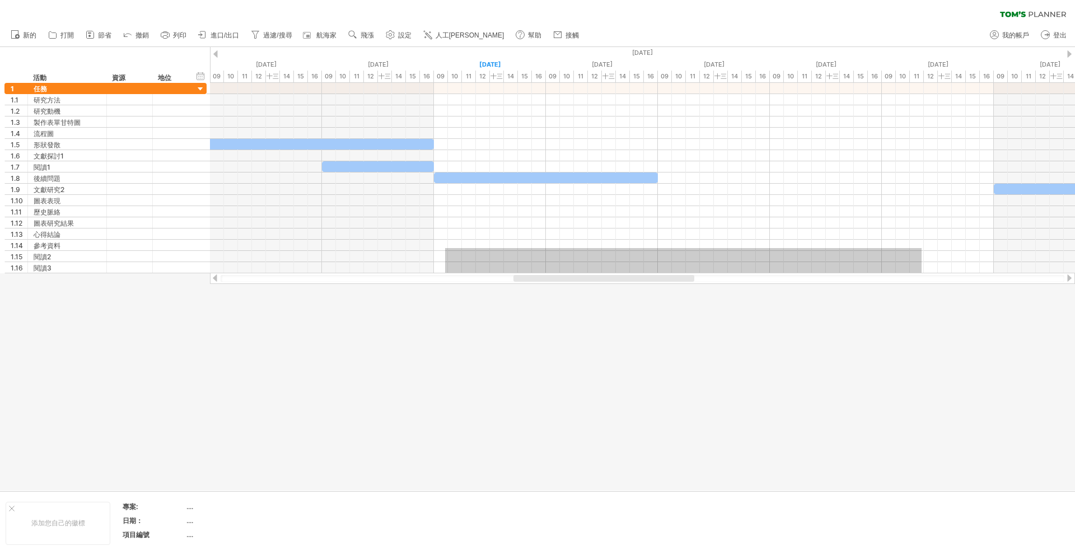
drag, startPoint x: 921, startPoint y: 248, endPoint x: 573, endPoint y: 306, distance: 353.5
click at [461, 325] on div "嘗試造訪 [DOMAIN_NAME] 再次連接... 0% 清除過濾器 新的" at bounding box center [537, 277] width 1075 height 555
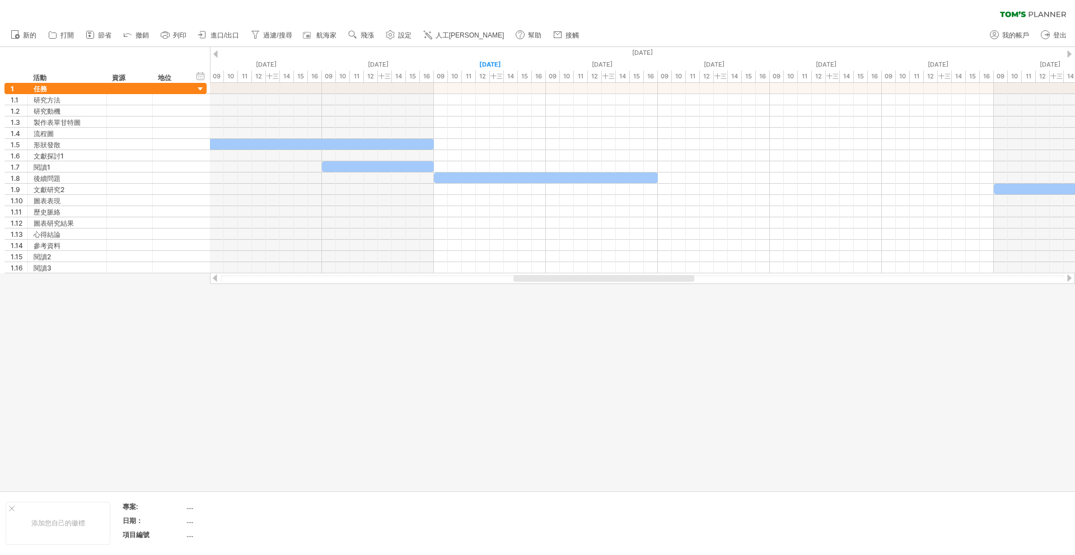
drag, startPoint x: 987, startPoint y: 329, endPoint x: 1071, endPoint y: 116, distance: 228.2
click at [988, 329] on div at bounding box center [537, 268] width 1075 height 443
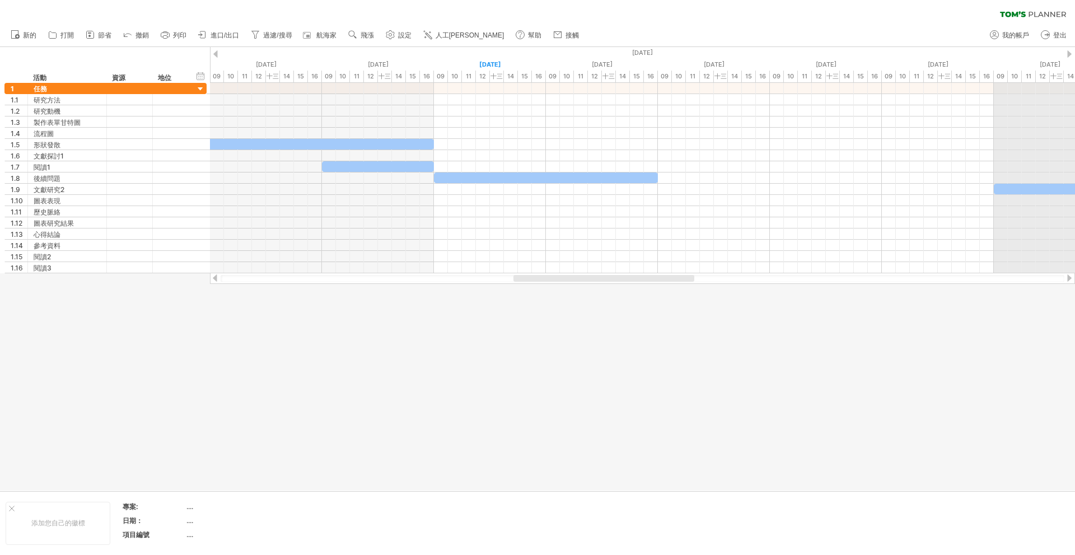
click at [1071, 53] on div "[DATE]" at bounding box center [825, 53] width 3471 height 12
click at [1071, 53] on div at bounding box center [1069, 53] width 4 height 7
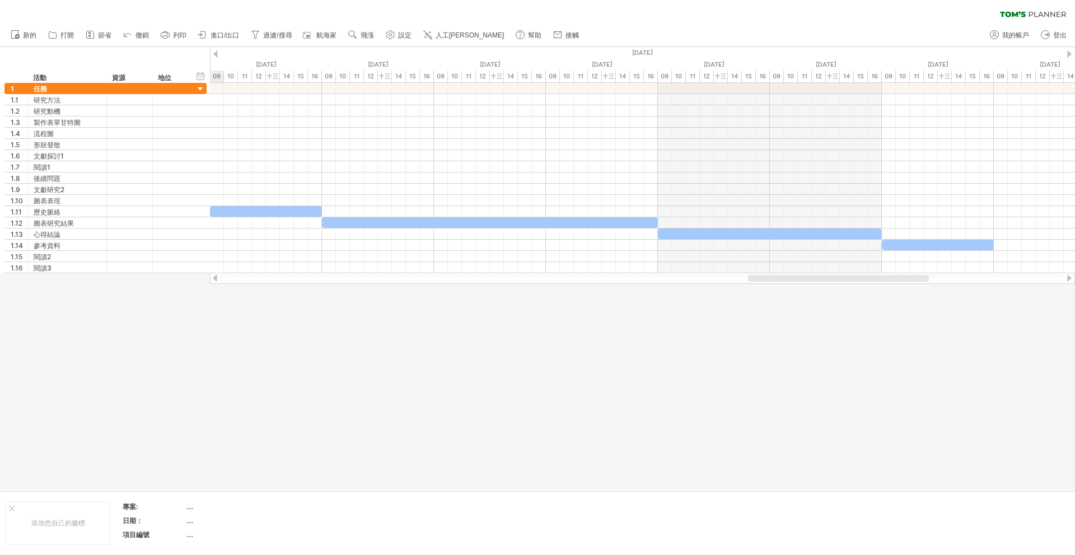
click at [1071, 53] on div at bounding box center [1069, 53] width 4 height 7
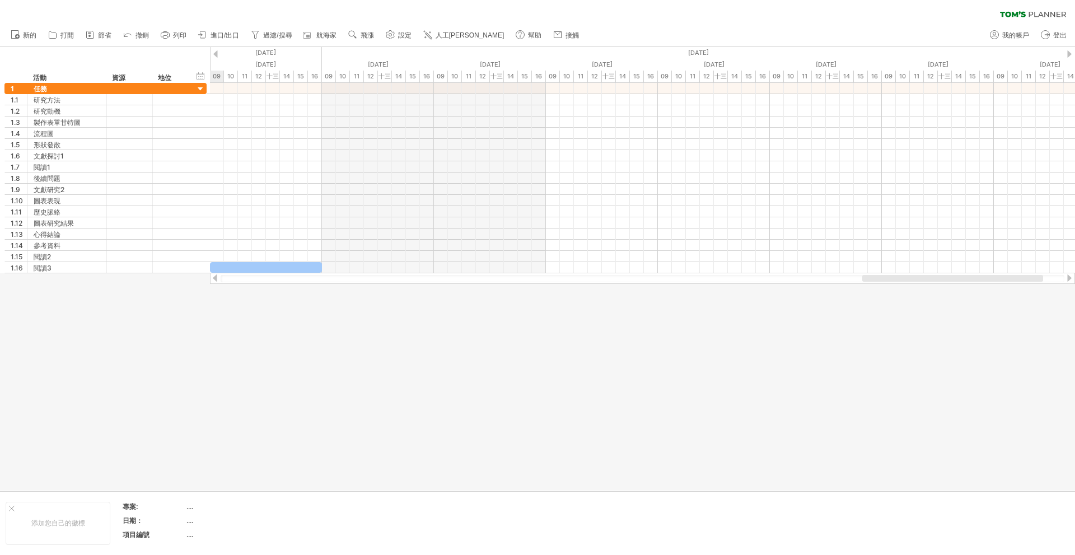
click at [214, 54] on div at bounding box center [215, 53] width 4 height 7
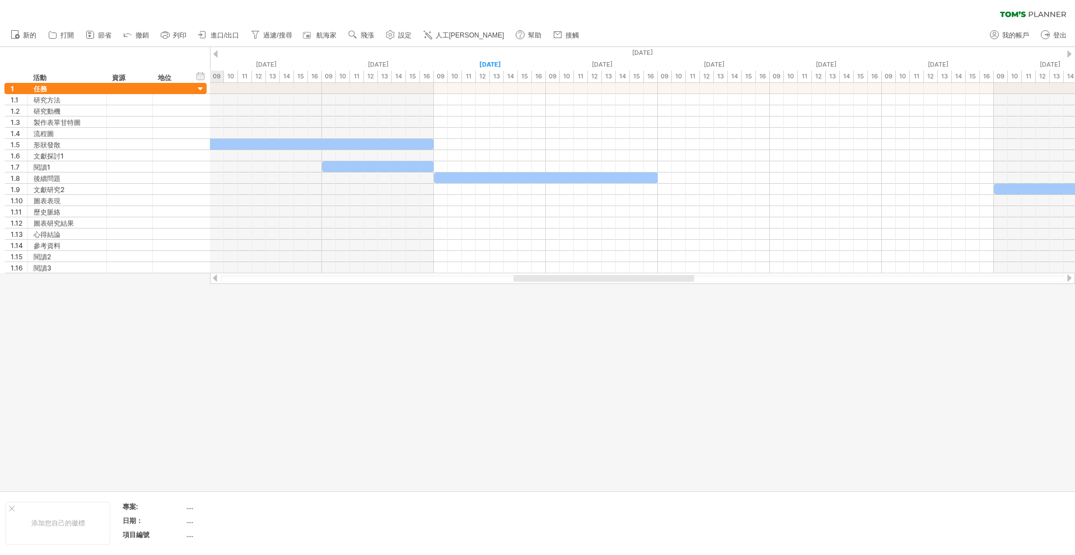
click at [214, 54] on div at bounding box center [215, 53] width 4 height 7
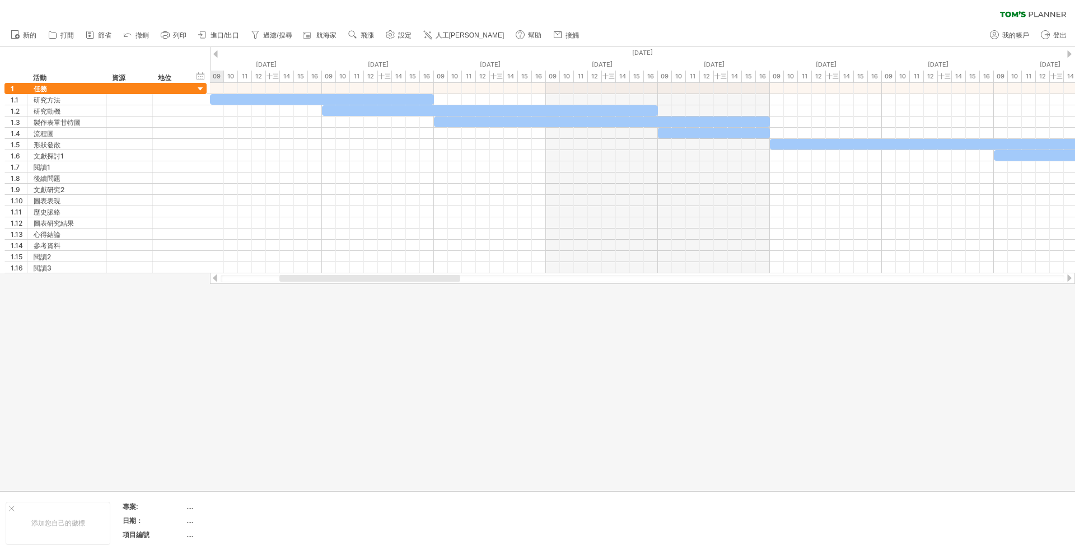
click at [1071, 53] on div at bounding box center [1069, 53] width 4 height 7
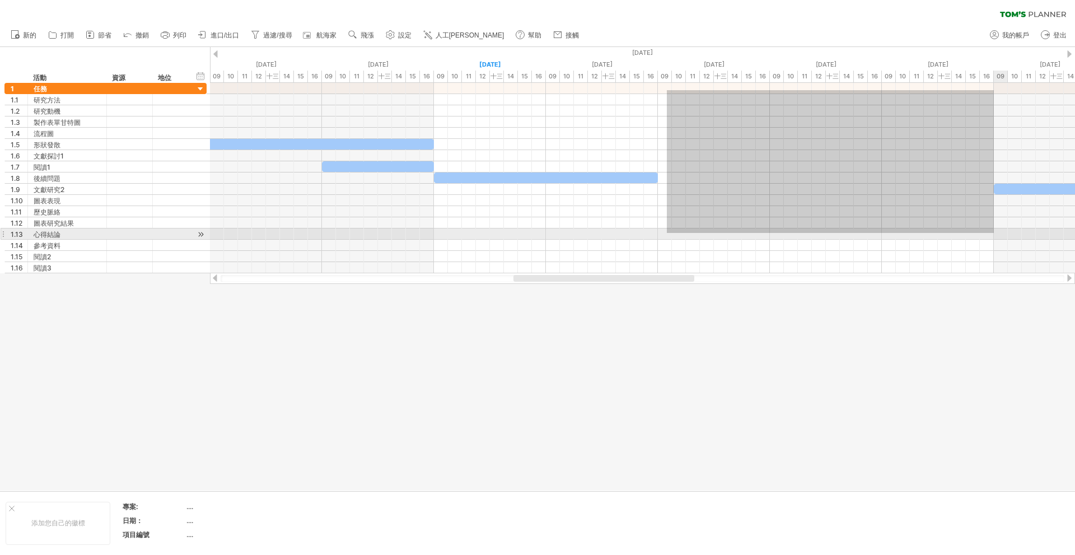
drag, startPoint x: 667, startPoint y: 90, endPoint x: 995, endPoint y: 235, distance: 358.9
click at [995, 235] on div at bounding box center [642, 178] width 865 height 190
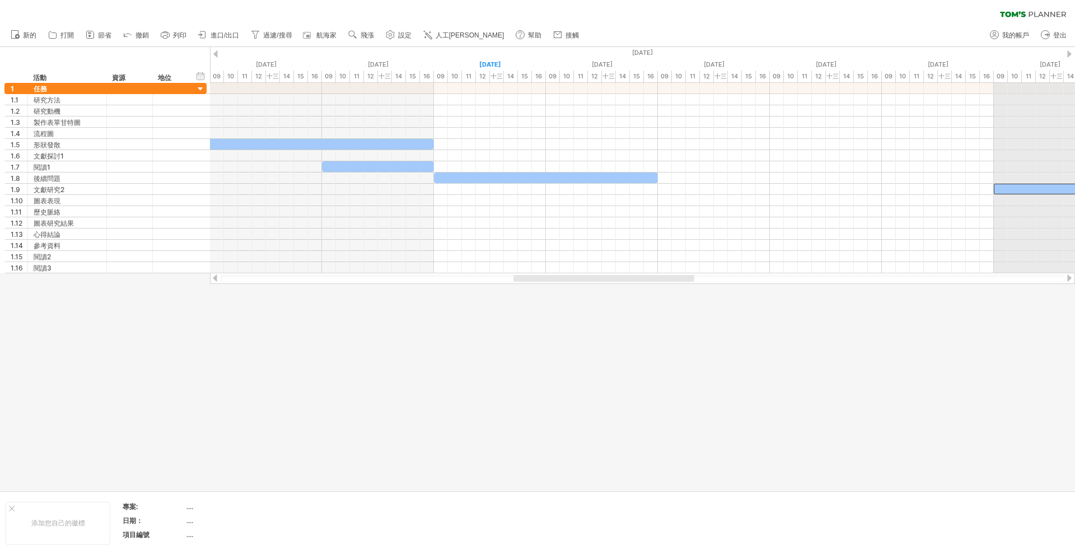
click at [1074, 53] on div "[DATE]" at bounding box center [825, 53] width 3471 height 12
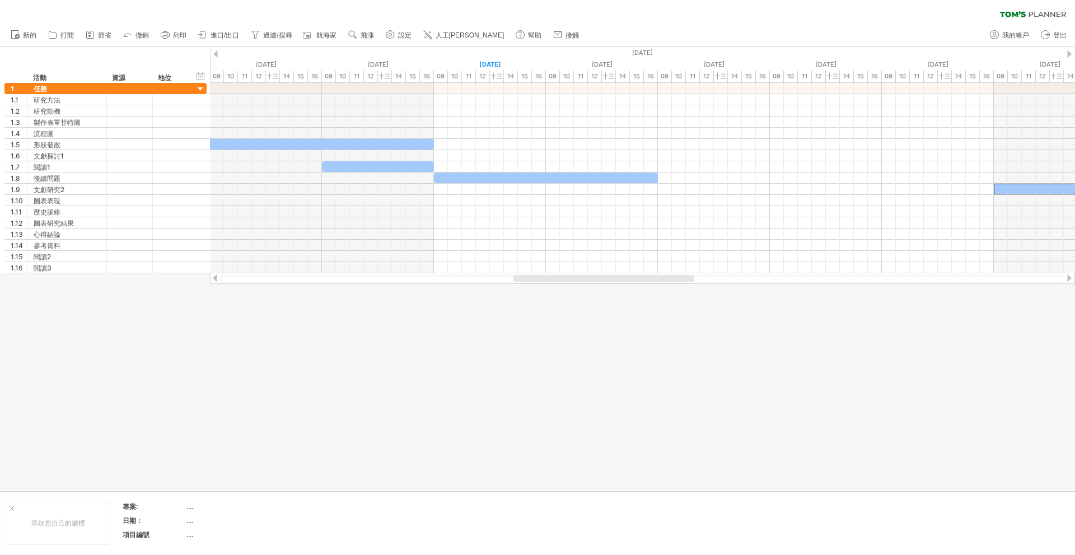
click at [1070, 52] on div at bounding box center [1069, 53] width 4 height 7
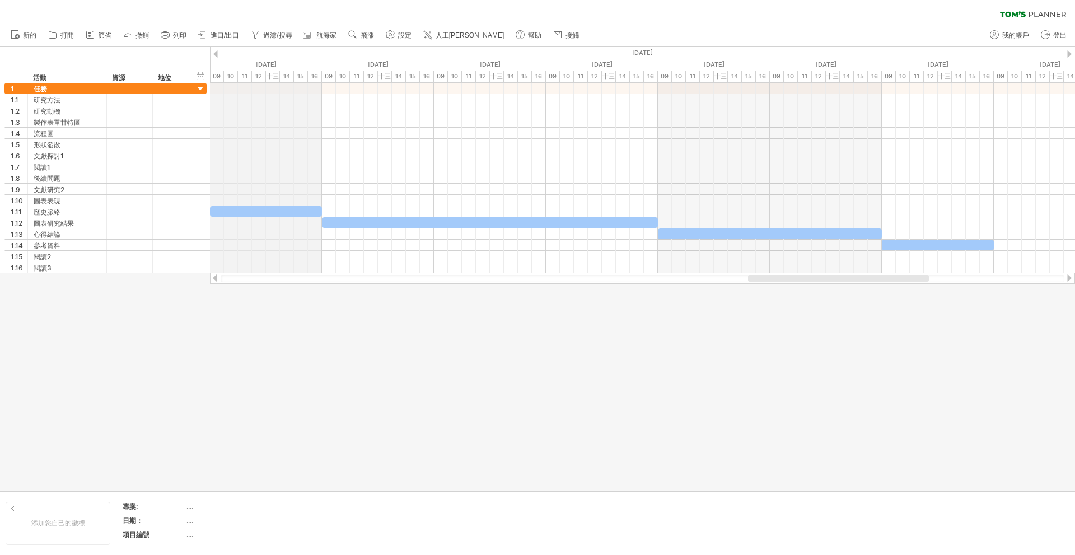
click at [212, 52] on div "[DATE]" at bounding box center [265, 53] width 2351 height 12
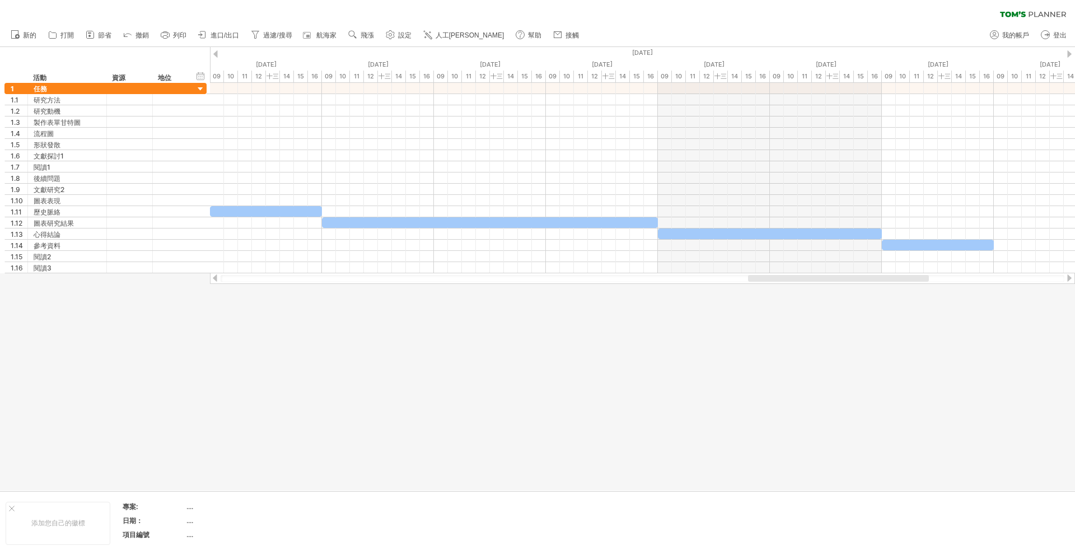
click at [214, 55] on div at bounding box center [215, 53] width 4 height 7
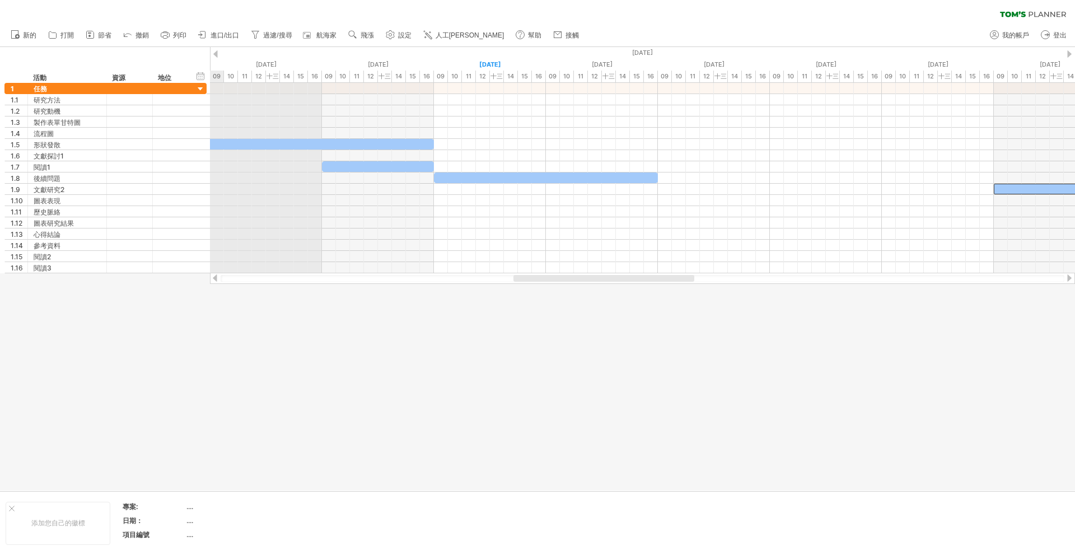
click at [219, 53] on div "[DATE]" at bounding box center [825, 53] width 3471 height 12
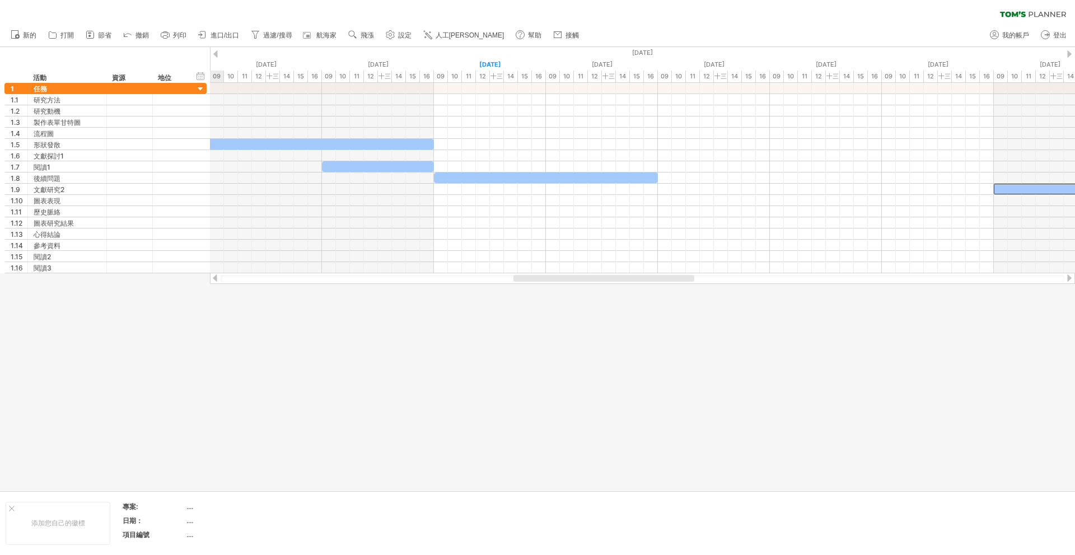
click at [217, 53] on div "嘗試造訪 [DOMAIN_NAME] 再次連接... 0% 清除過濾器 新的" at bounding box center [537, 277] width 1075 height 555
click at [217, 53] on div at bounding box center [215, 53] width 4 height 7
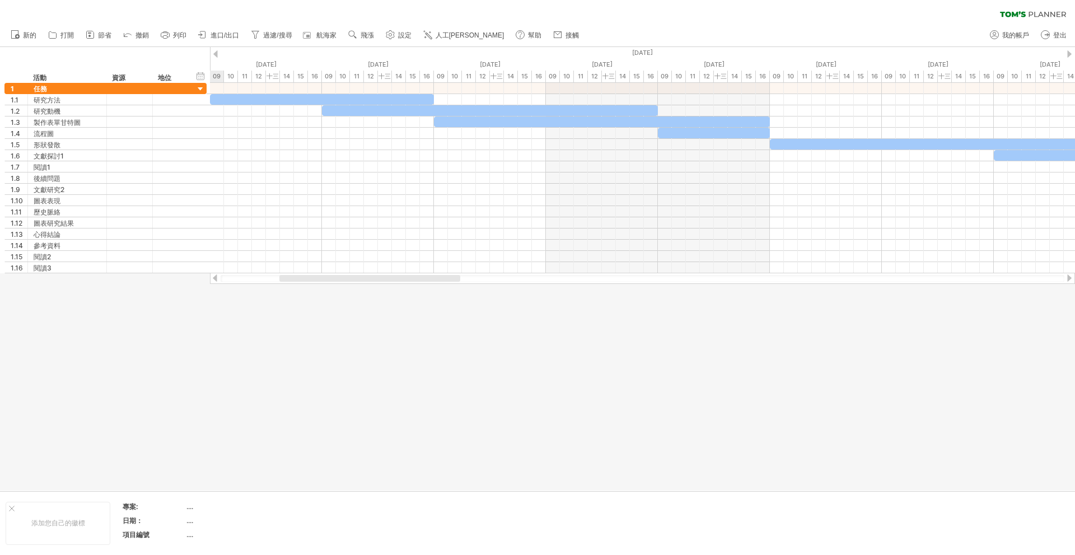
click at [213, 52] on div at bounding box center [215, 53] width 4 height 7
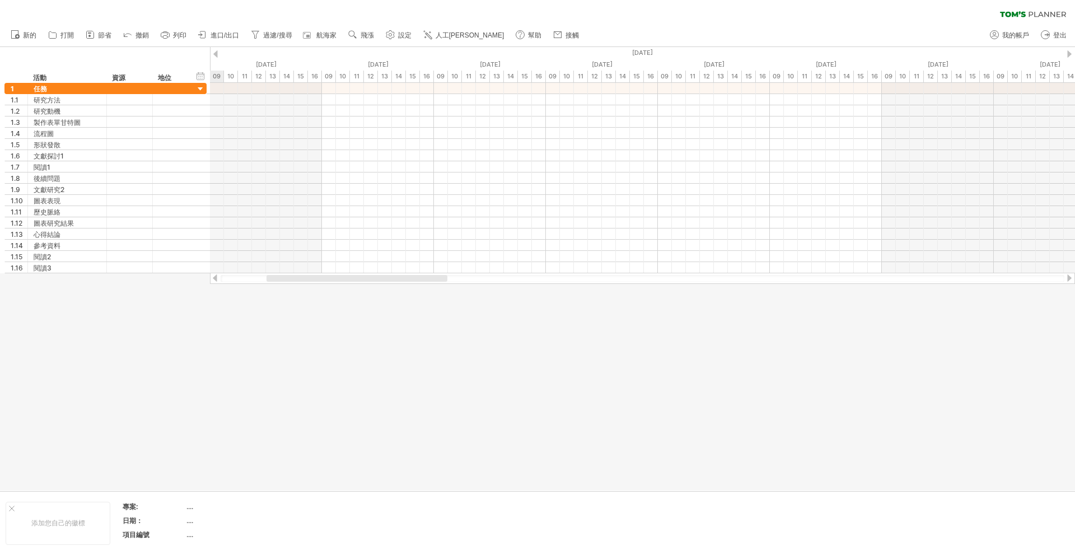
click at [213, 52] on div at bounding box center [215, 53] width 4 height 7
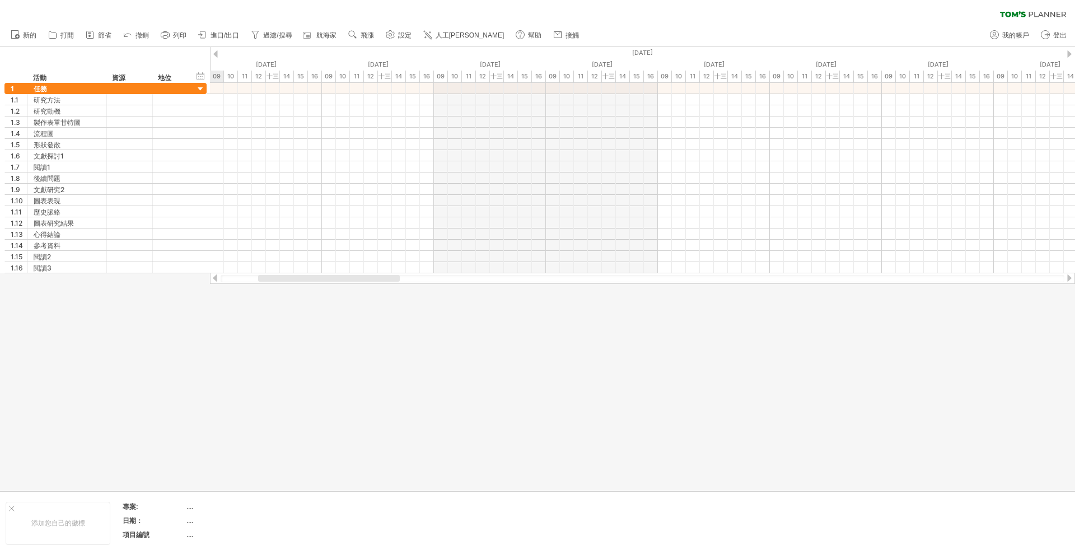
click at [213, 52] on div at bounding box center [215, 53] width 4 height 7
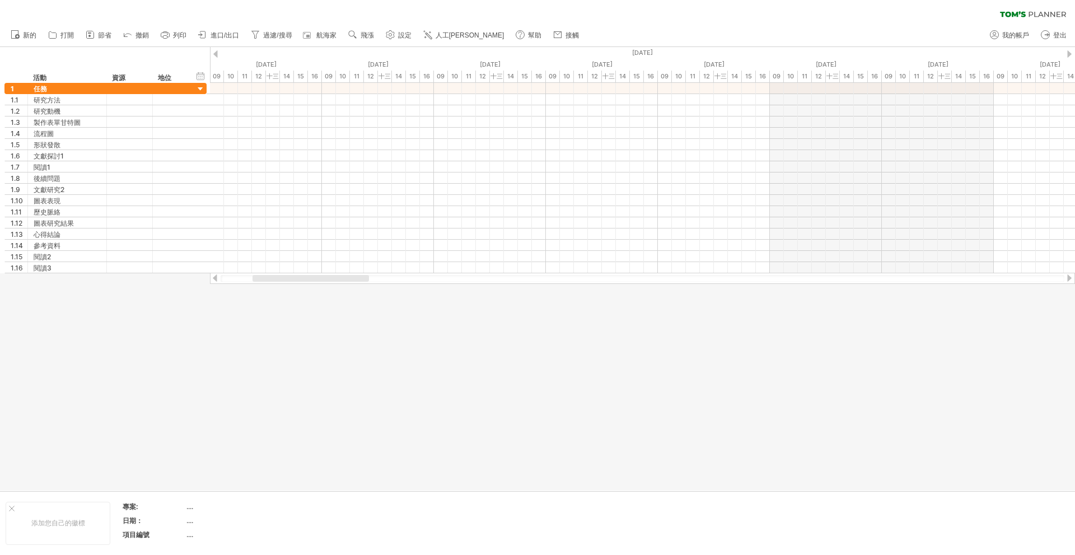
click at [1069, 54] on div at bounding box center [1069, 53] width 4 height 7
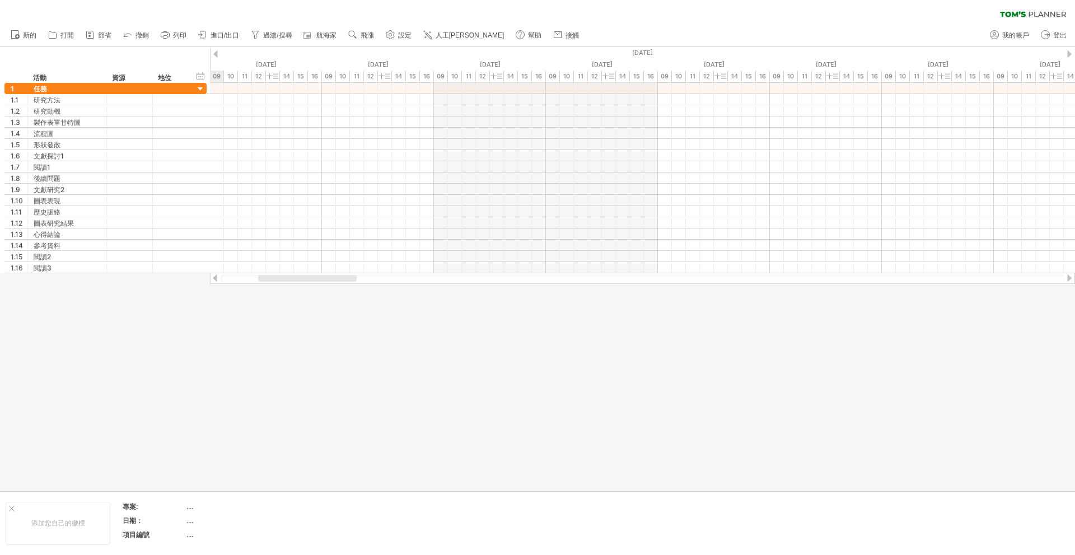
click at [1069, 54] on div at bounding box center [1069, 53] width 4 height 7
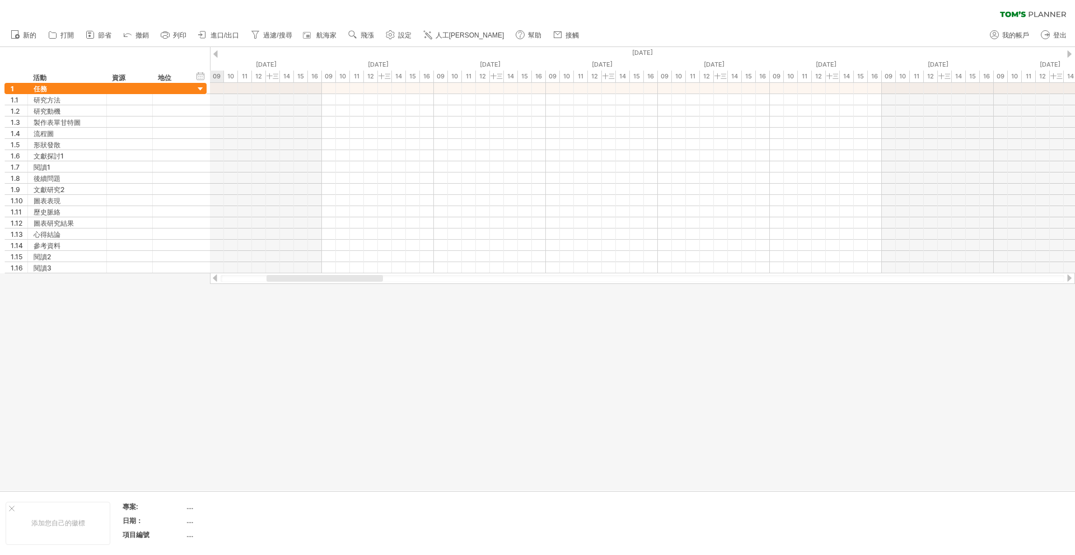
click at [1069, 54] on div at bounding box center [1069, 53] width 4 height 7
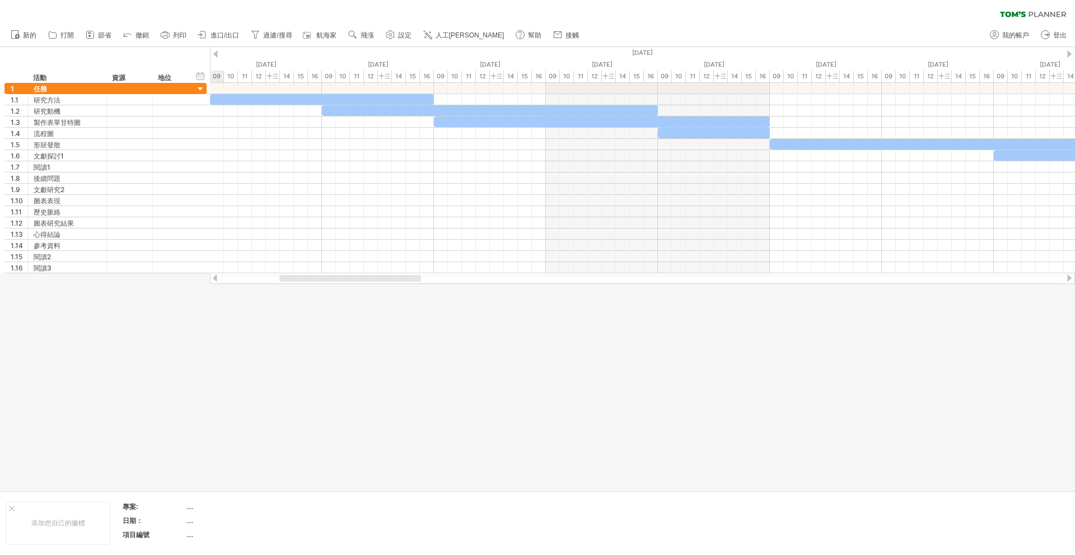
click at [1069, 54] on div at bounding box center [1069, 53] width 4 height 7
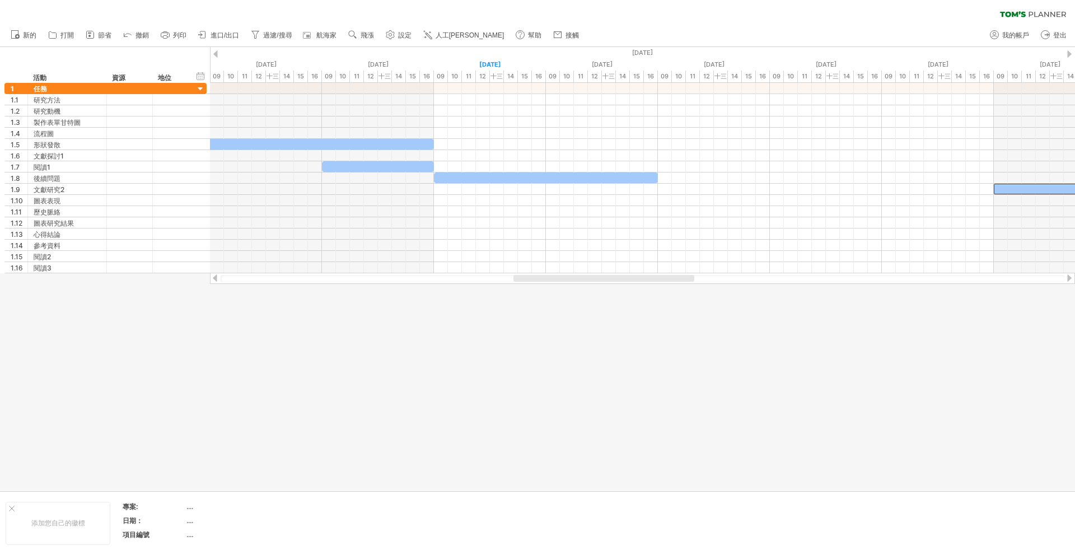
click at [217, 53] on div at bounding box center [215, 53] width 4 height 7
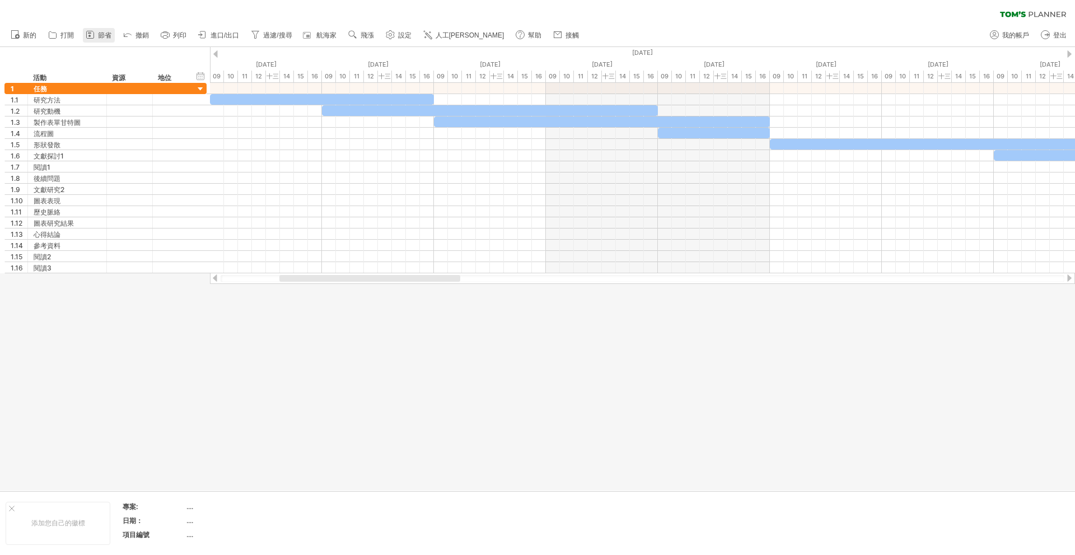
click at [91, 35] on icon at bounding box center [90, 34] width 11 height 11
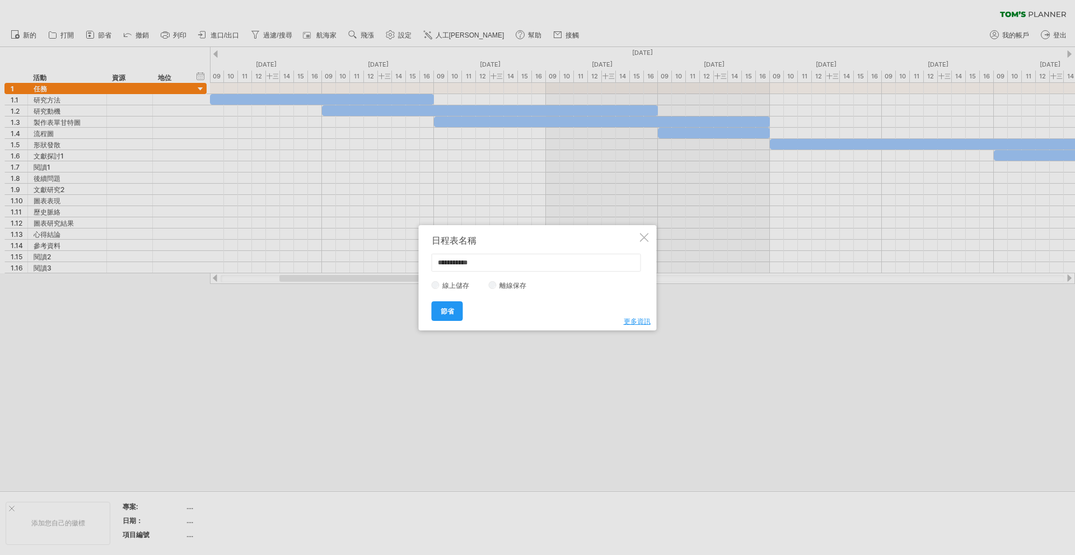
click at [640, 236] on div at bounding box center [644, 237] width 9 height 9
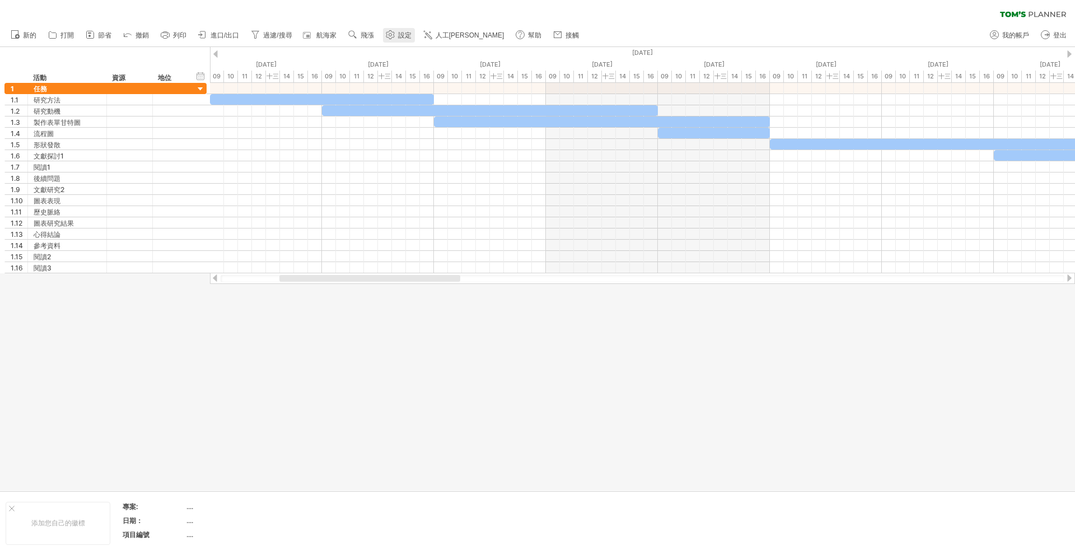
click at [399, 37] on font "設定" at bounding box center [404, 35] width 13 height 8
select select "**"
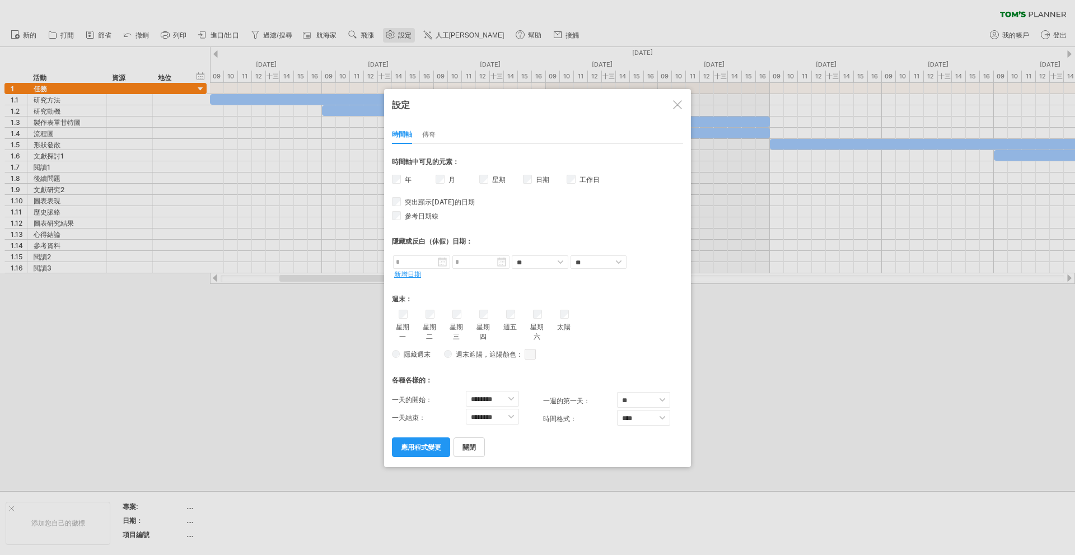
click at [399, 37] on div at bounding box center [537, 277] width 1075 height 555
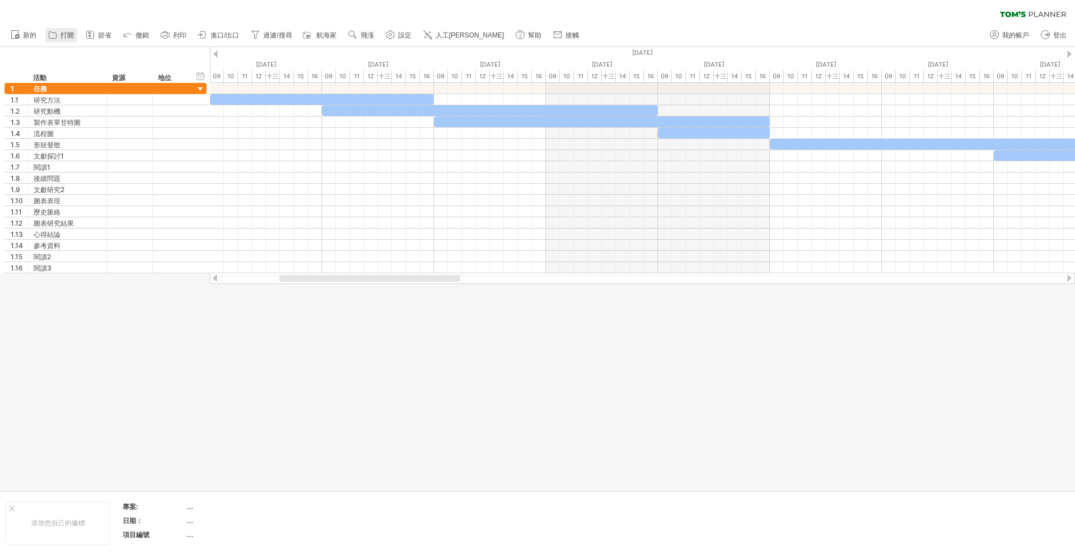
click at [48, 35] on icon at bounding box center [52, 34] width 11 height 11
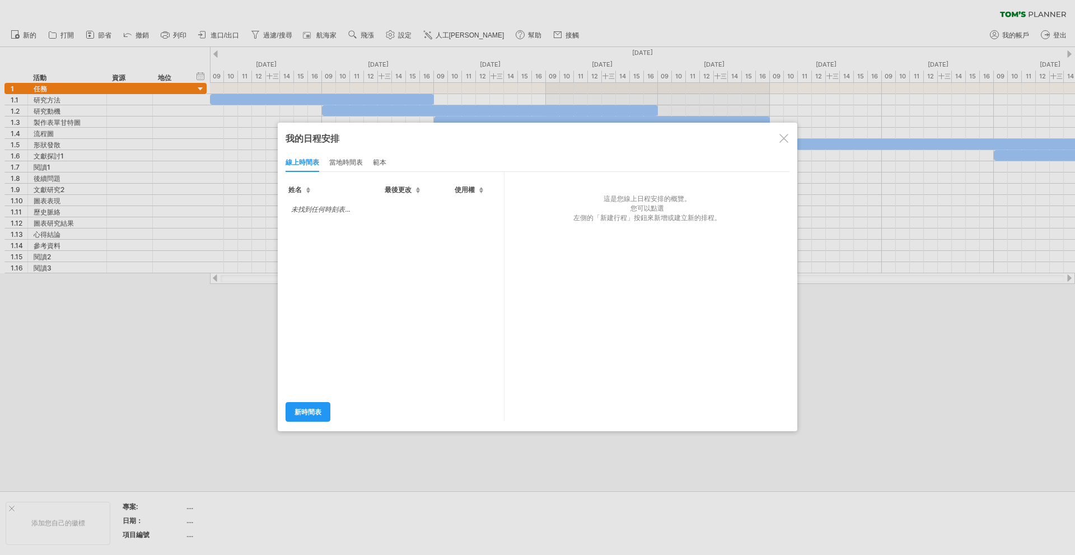
click at [782, 139] on div at bounding box center [783, 138] width 9 height 9
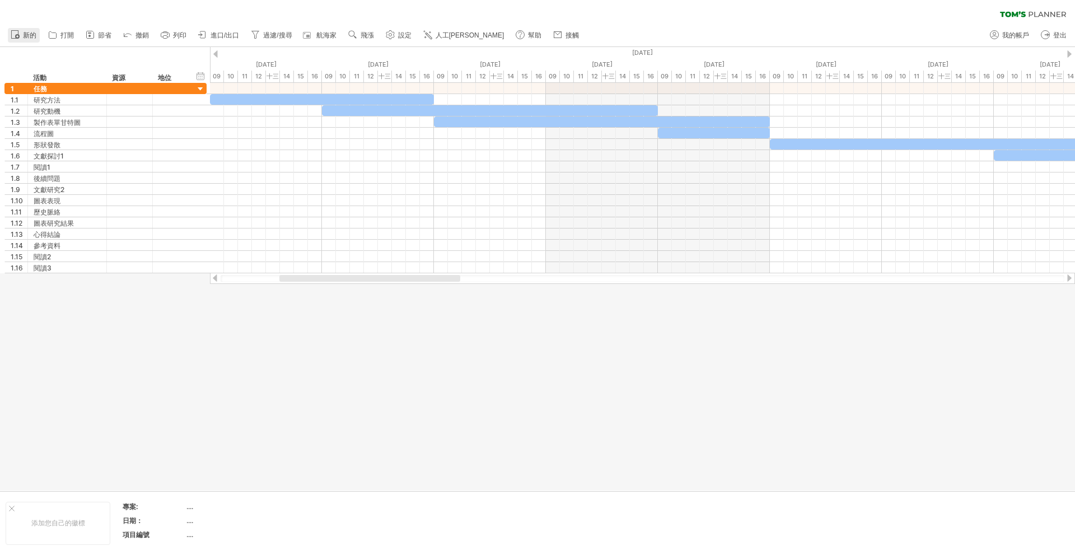
click at [26, 38] on font "新的" at bounding box center [29, 35] width 13 height 8
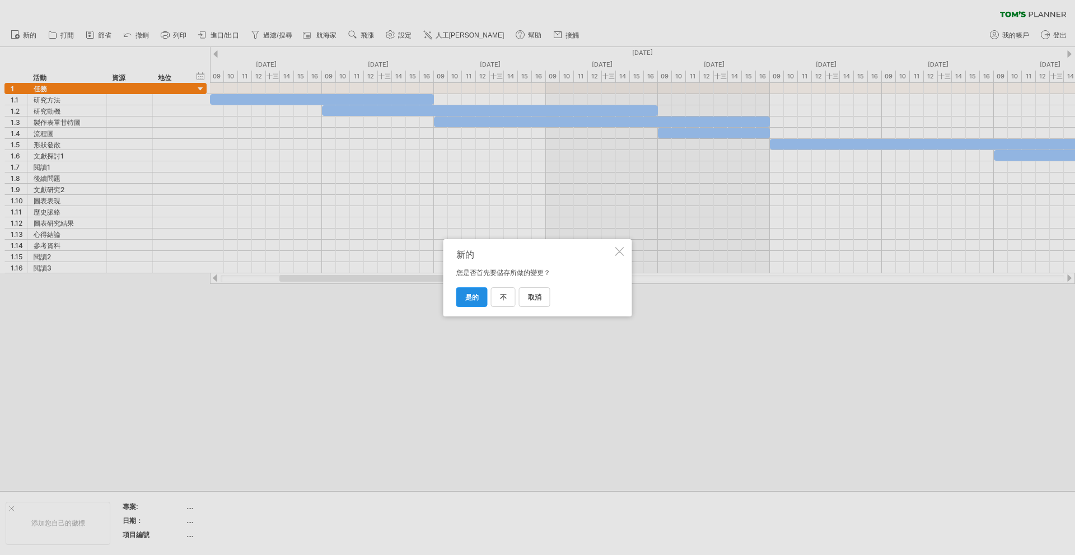
click at [469, 293] on font "是的" at bounding box center [471, 297] width 13 height 8
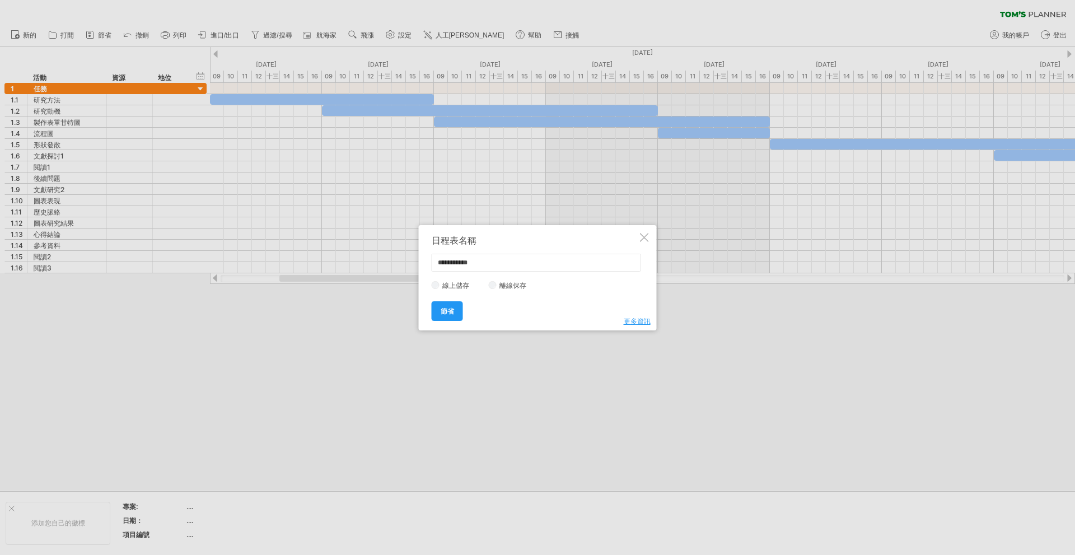
click at [507, 264] on input "**********" at bounding box center [536, 263] width 209 height 18
type input "*"
type input "****"
click at [445, 309] on font "節省" at bounding box center [447, 311] width 13 height 8
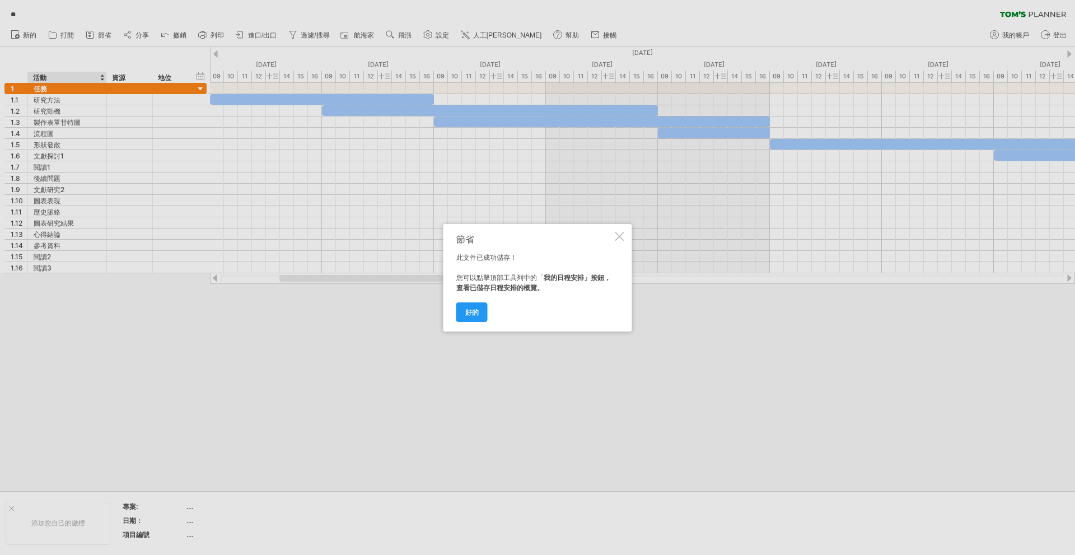
click at [620, 238] on div at bounding box center [619, 236] width 9 height 9
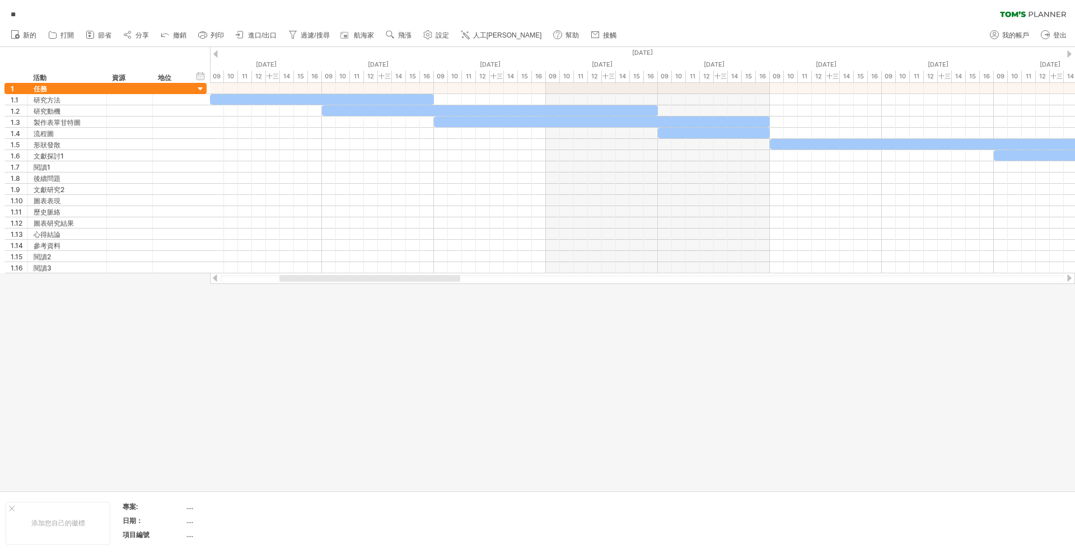
click at [154, 39] on ul "新的" at bounding box center [313, 36] width 616 height 24
click at [141, 37] on font "分享" at bounding box center [141, 35] width 13 height 8
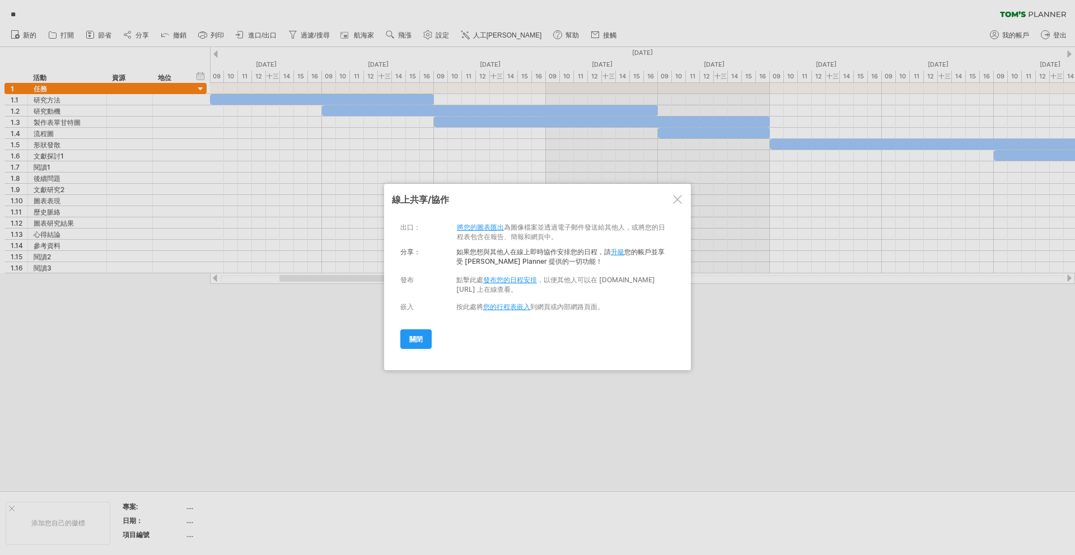
click at [504, 290] on font "，以便其他人可以在 [DOMAIN_NAME][URL] 上在線查看。" at bounding box center [555, 284] width 199 height 18
click at [673, 198] on div at bounding box center [677, 199] width 9 height 9
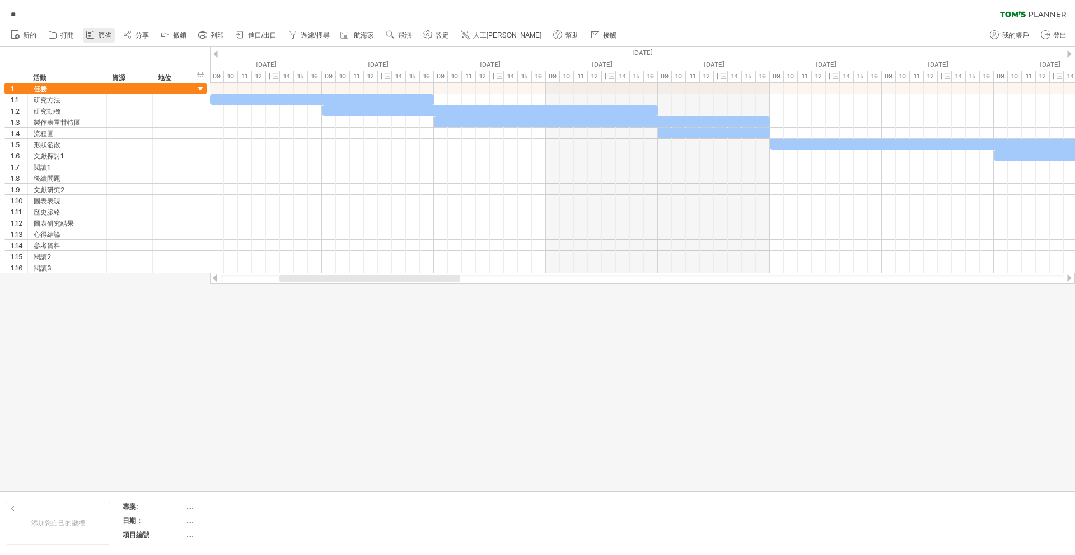
click at [99, 37] on font "節省" at bounding box center [104, 35] width 13 height 8
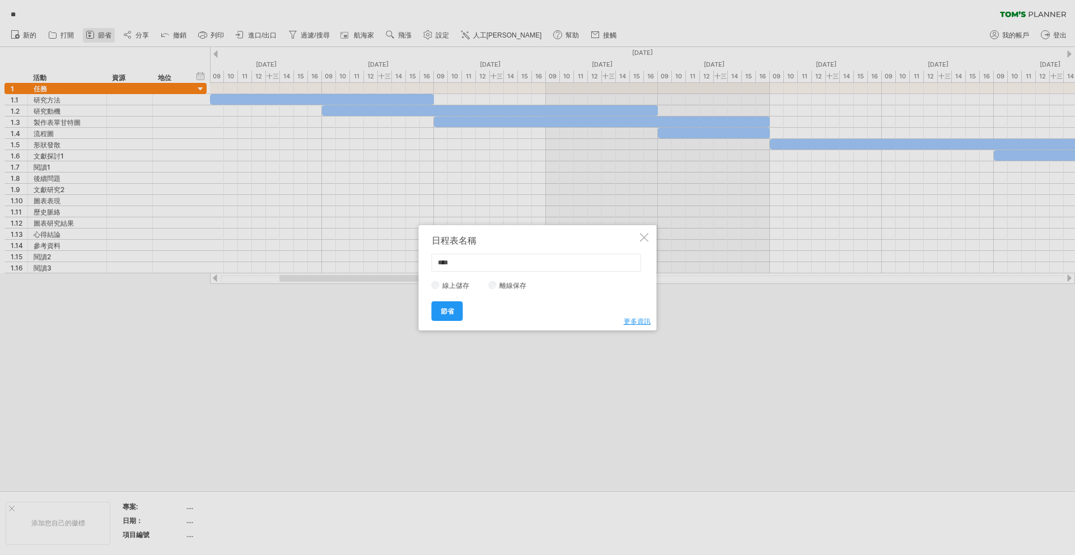
click at [99, 37] on div at bounding box center [537, 277] width 1075 height 555
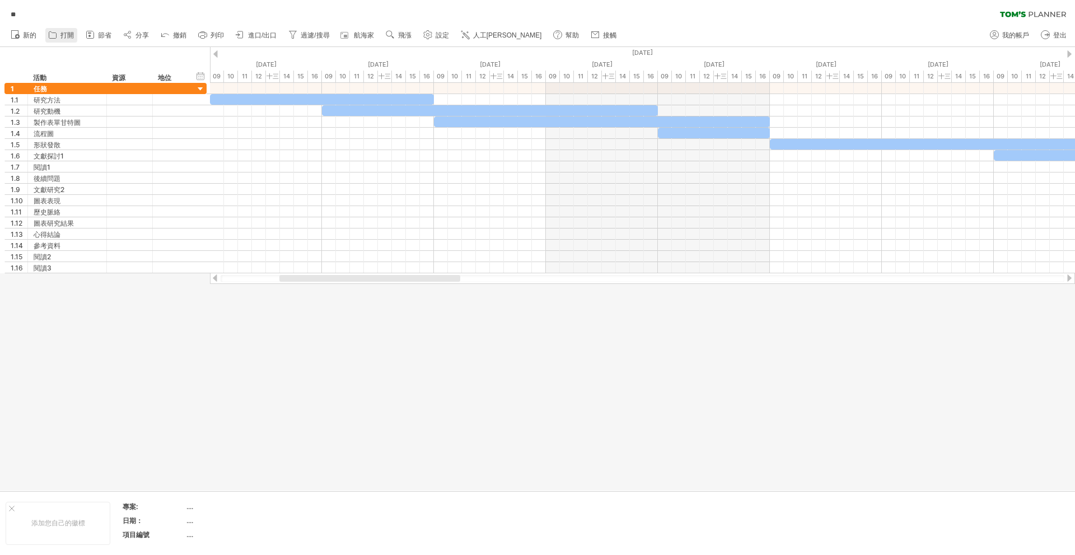
click at [74, 38] on link "打開" at bounding box center [61, 35] width 32 height 15
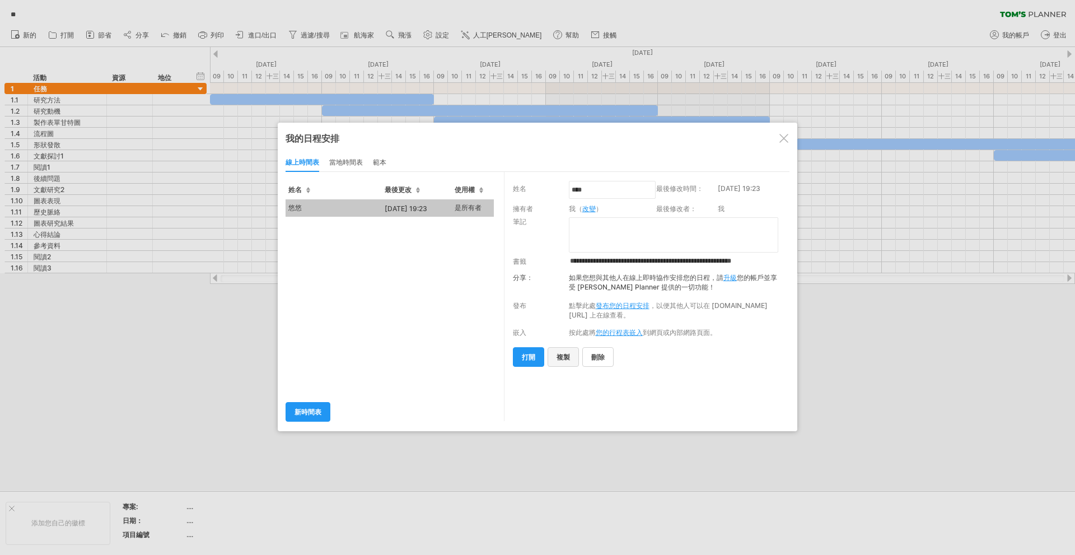
click at [570, 355] on link "複製" at bounding box center [562, 357] width 31 height 20
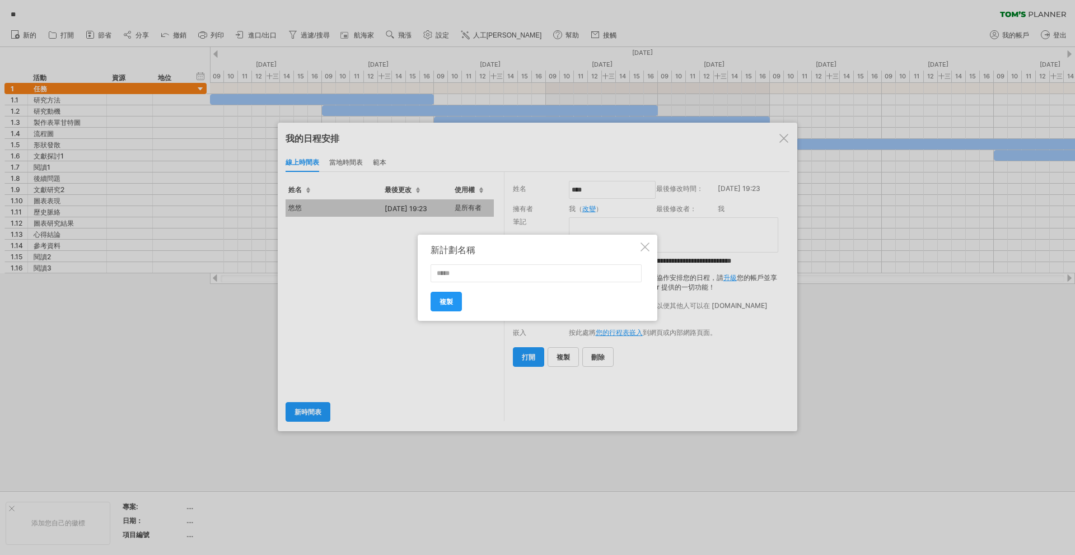
click at [642, 251] on div at bounding box center [644, 246] width 9 height 9
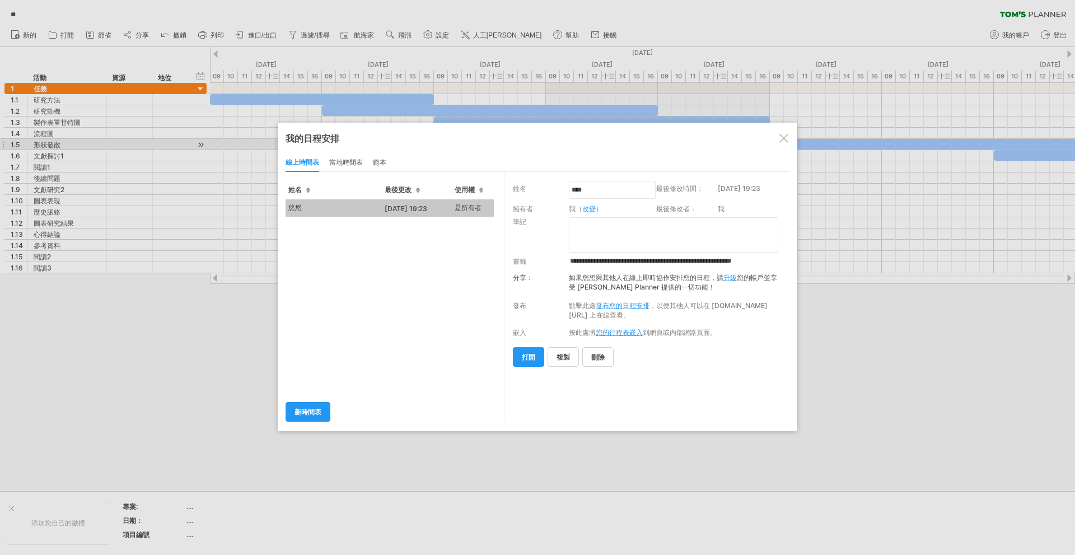
click at [782, 142] on div at bounding box center [783, 138] width 9 height 9
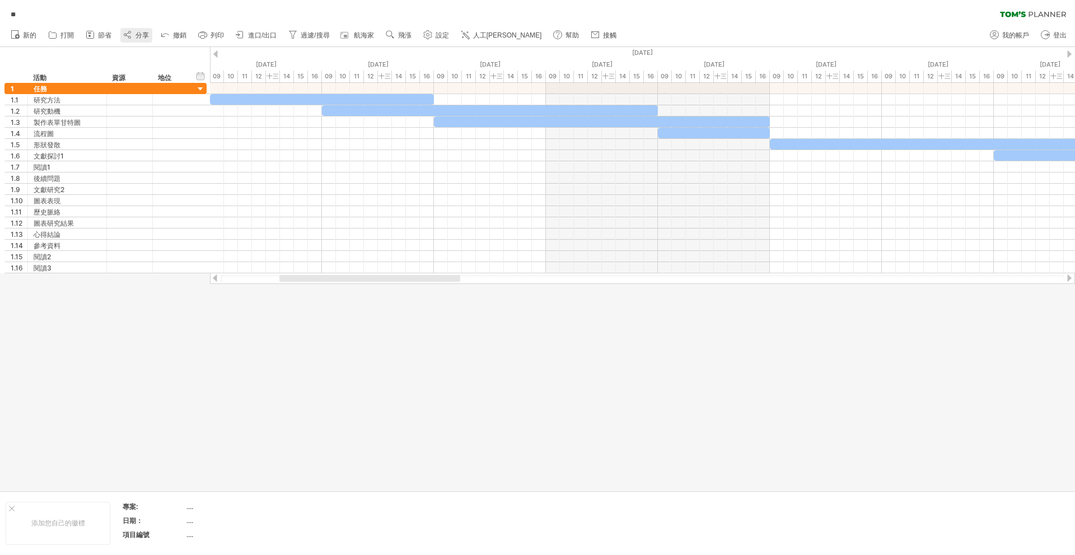
click at [143, 39] on font "分享" at bounding box center [141, 35] width 13 height 8
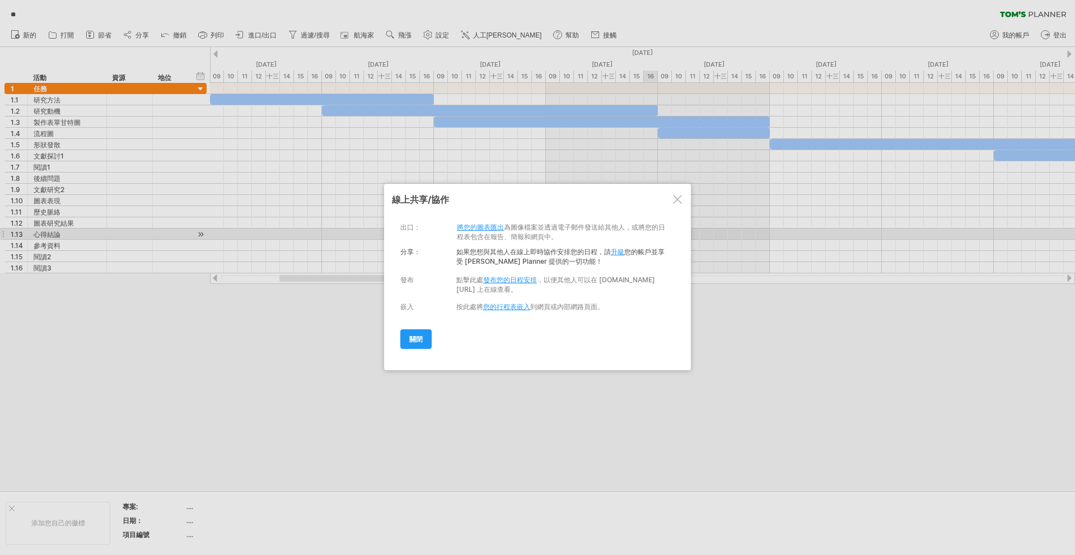
click at [616, 252] on font "升級" at bounding box center [617, 251] width 13 height 8
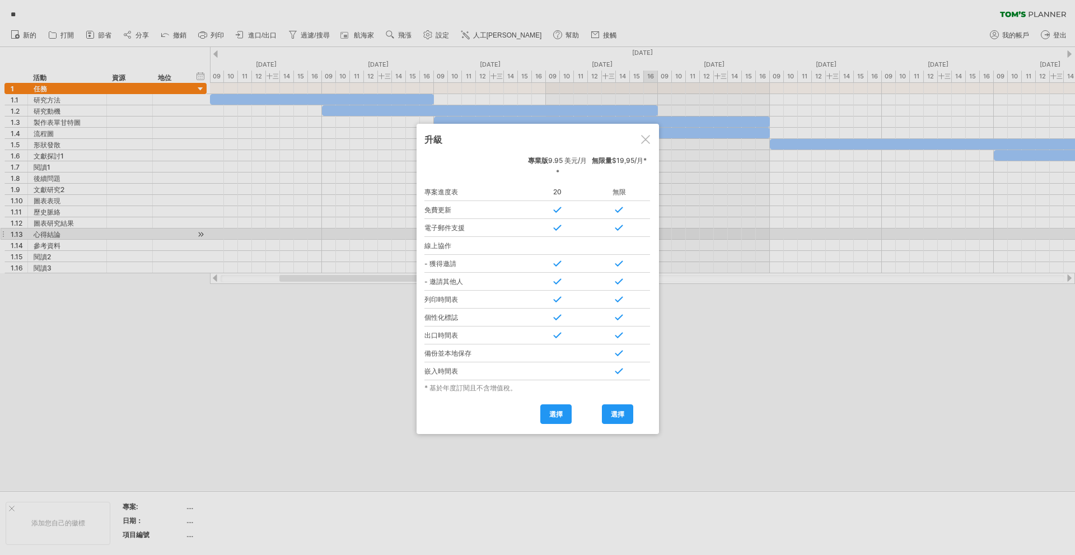
click at [642, 138] on div at bounding box center [645, 139] width 9 height 9
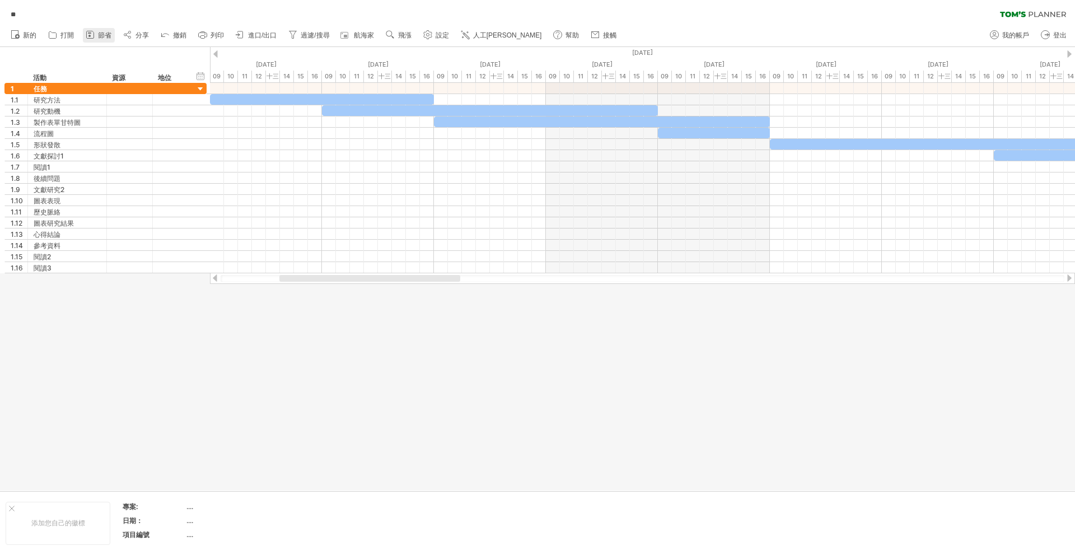
click at [101, 37] on font "節省" at bounding box center [104, 35] width 13 height 8
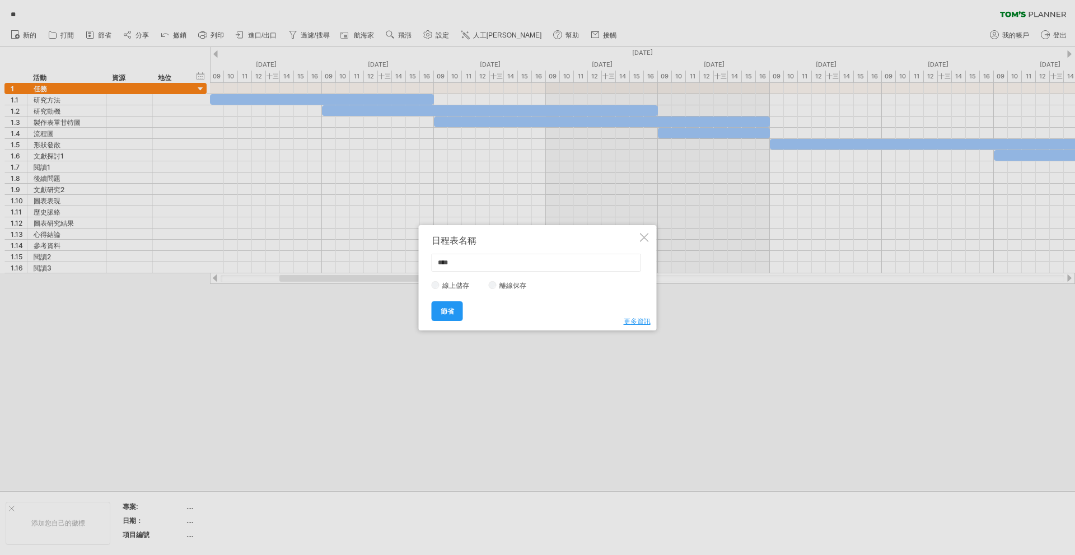
click at [640, 237] on div at bounding box center [644, 237] width 9 height 9
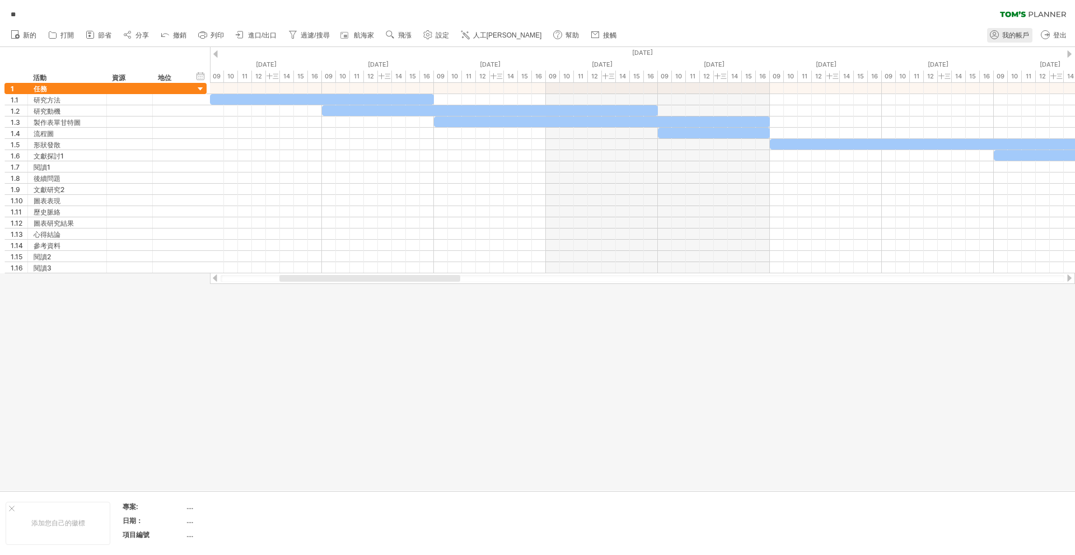
click at [1015, 38] on font "我的帳戶" at bounding box center [1015, 35] width 27 height 8
type input "**********"
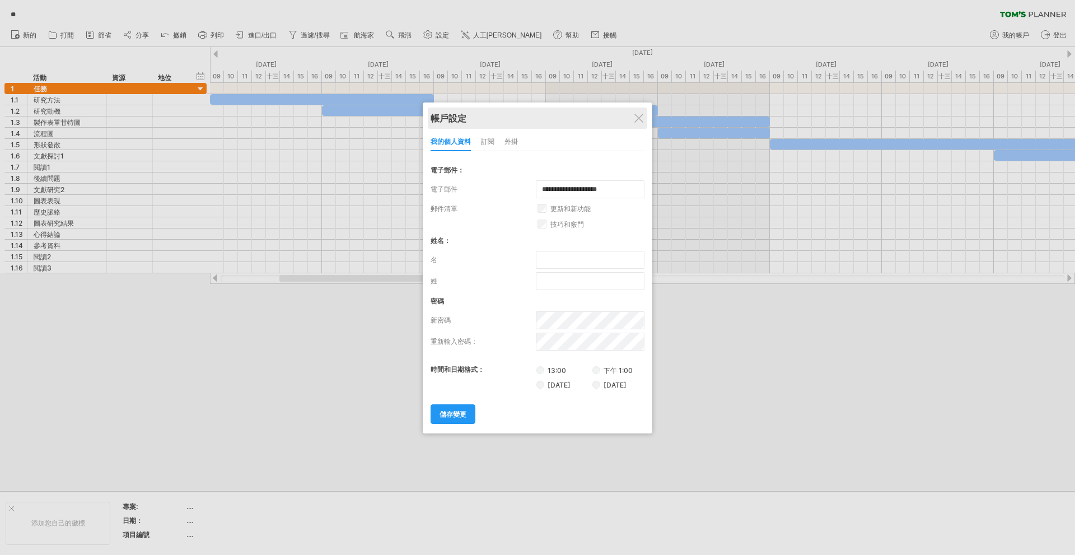
click at [642, 124] on div "帳戶設定" at bounding box center [537, 117] width 214 height 21
click at [642, 120] on div at bounding box center [638, 119] width 9 height 9
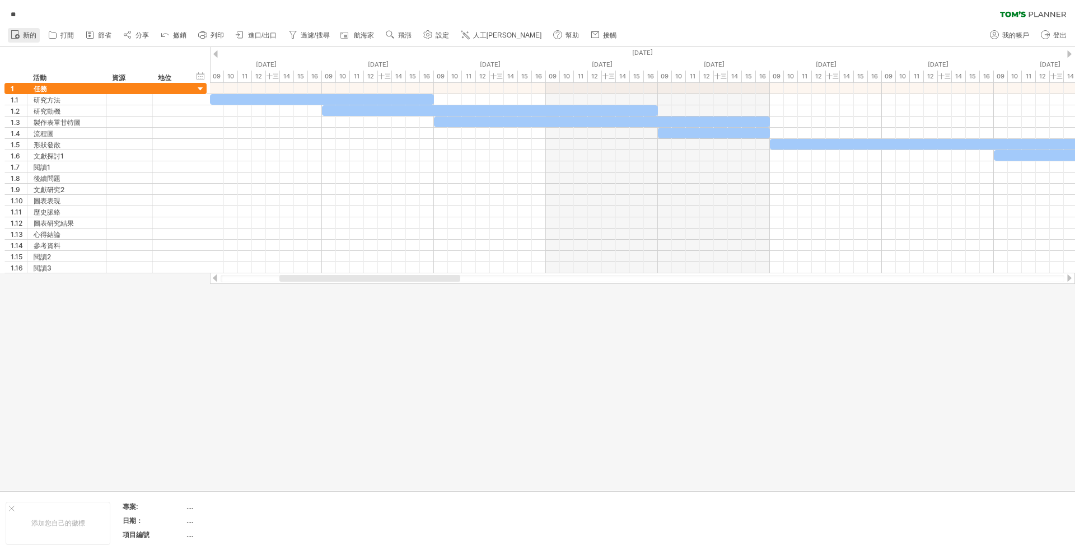
click at [16, 36] on circle at bounding box center [17, 36] width 4 height 4
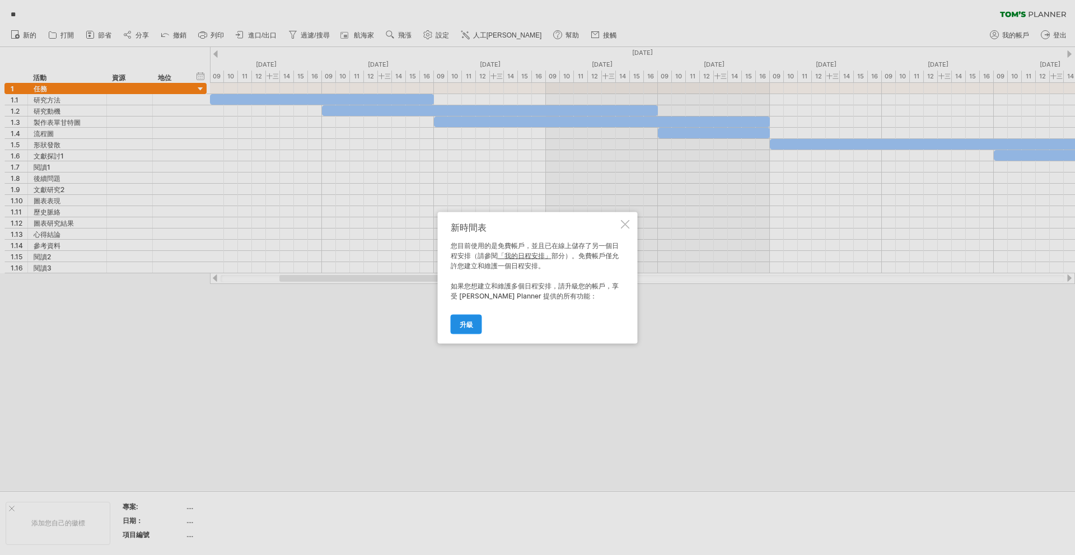
click at [470, 319] on link "升級" at bounding box center [466, 324] width 31 height 20
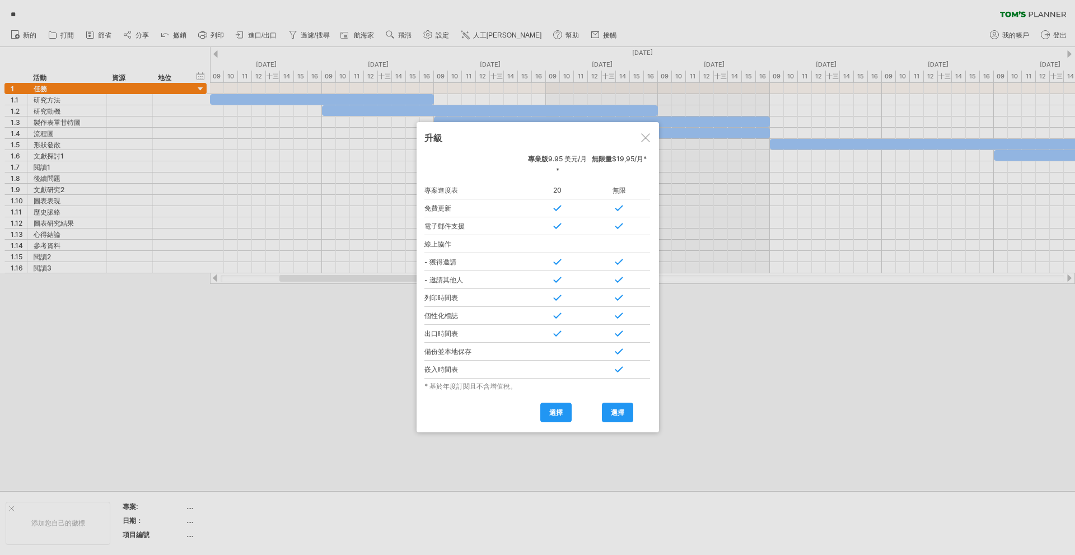
click at [643, 134] on div at bounding box center [645, 137] width 9 height 9
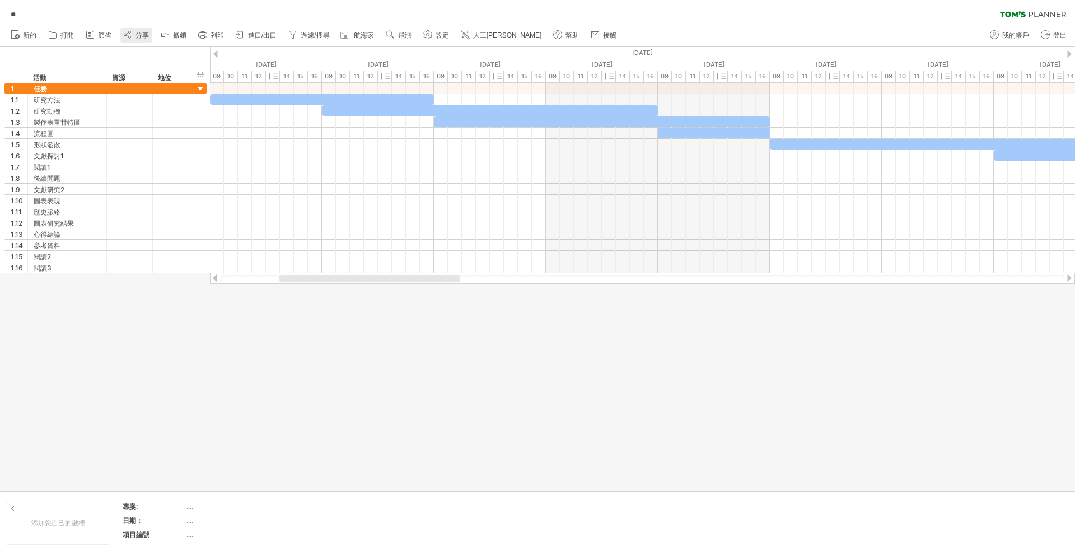
click at [139, 32] on font "分享" at bounding box center [141, 35] width 13 height 8
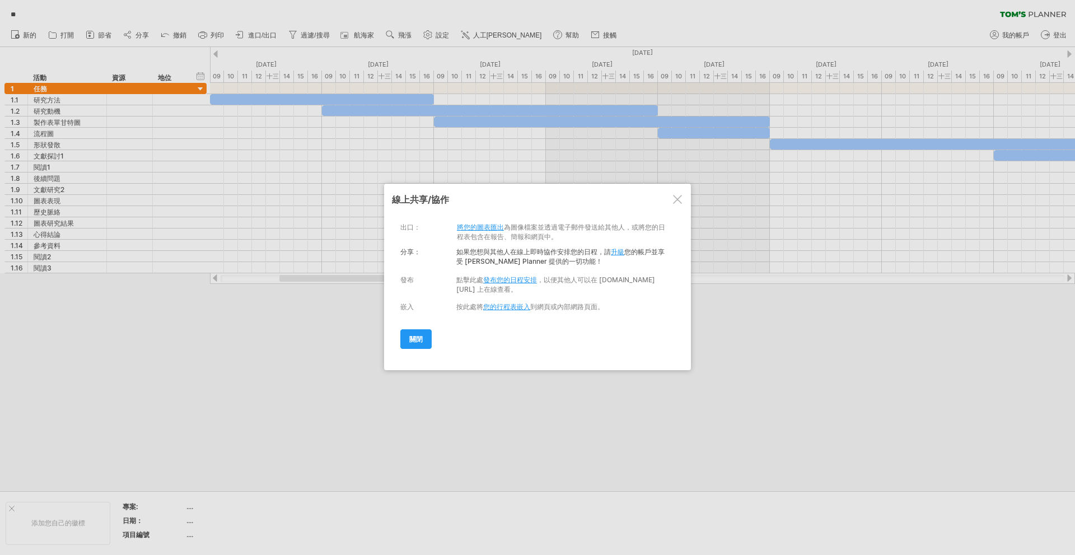
click at [677, 202] on div at bounding box center [677, 199] width 9 height 9
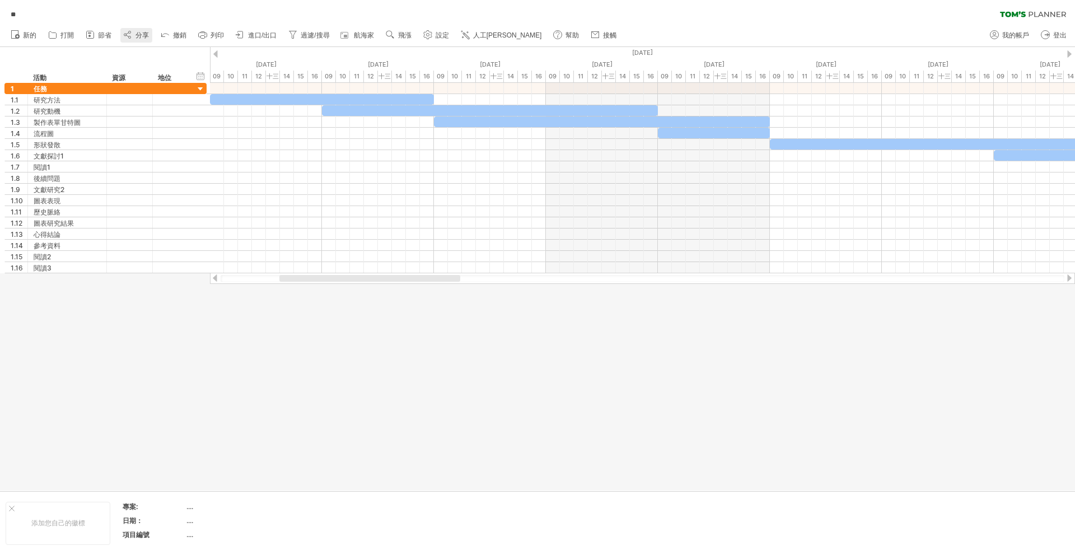
click at [137, 33] on font "分享" at bounding box center [141, 35] width 13 height 8
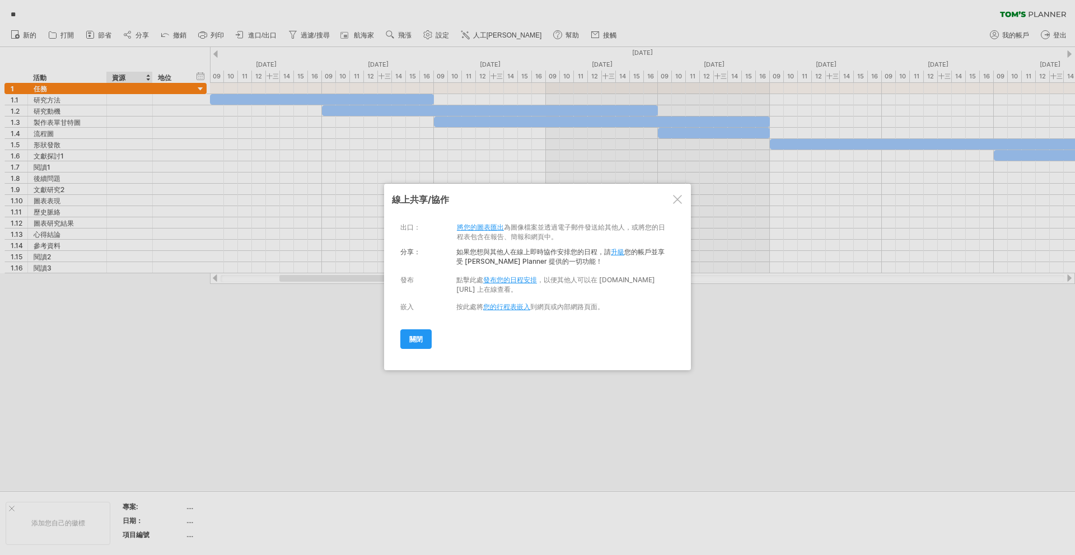
drag, startPoint x: 673, startPoint y: 197, endPoint x: 675, endPoint y: 184, distance: 12.9
click at [673, 196] on div at bounding box center [677, 199] width 9 height 9
